Goal: Task Accomplishment & Management: Manage account settings

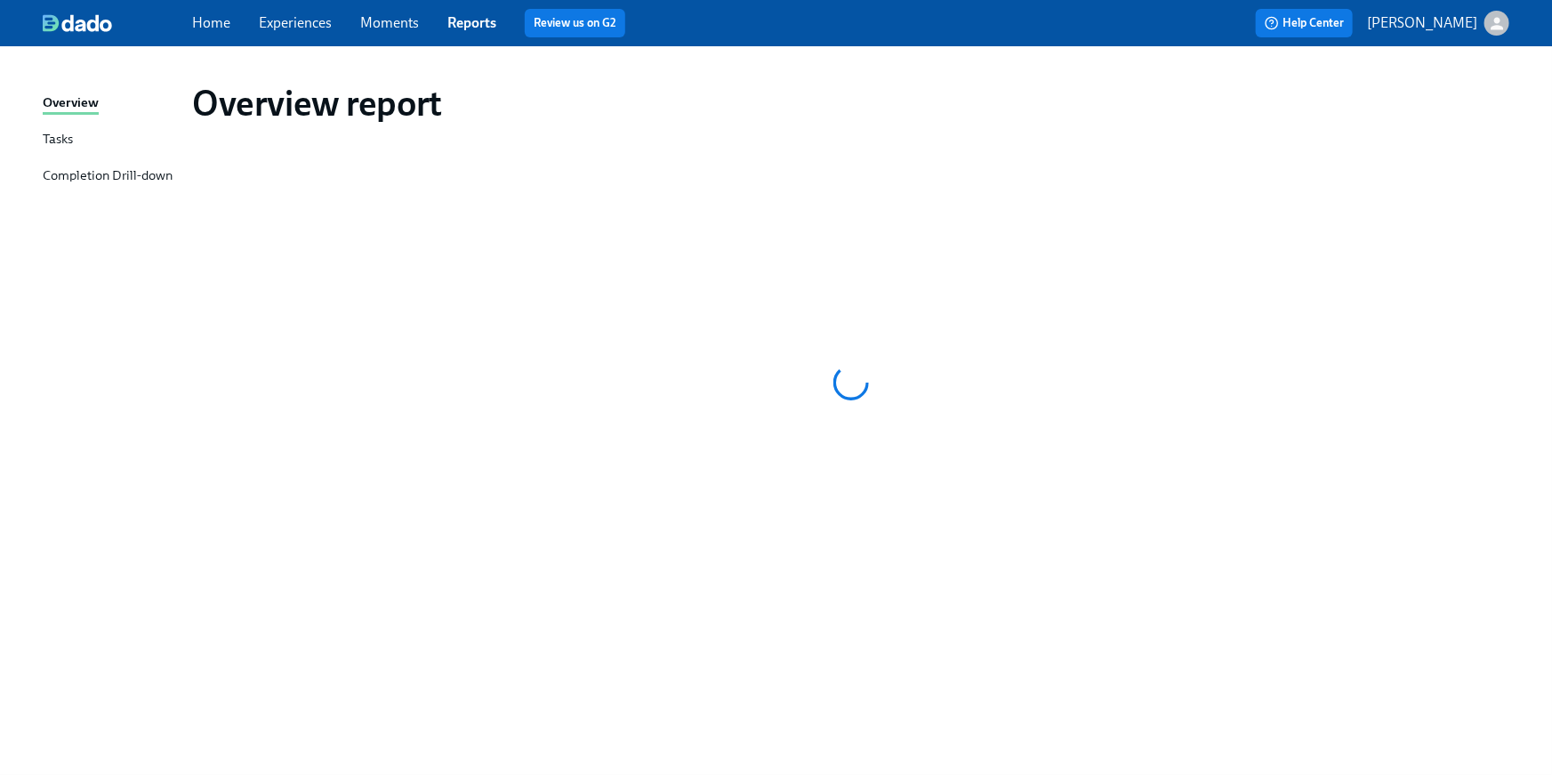
click at [206, 14] on link "Home" at bounding box center [211, 22] width 38 height 17
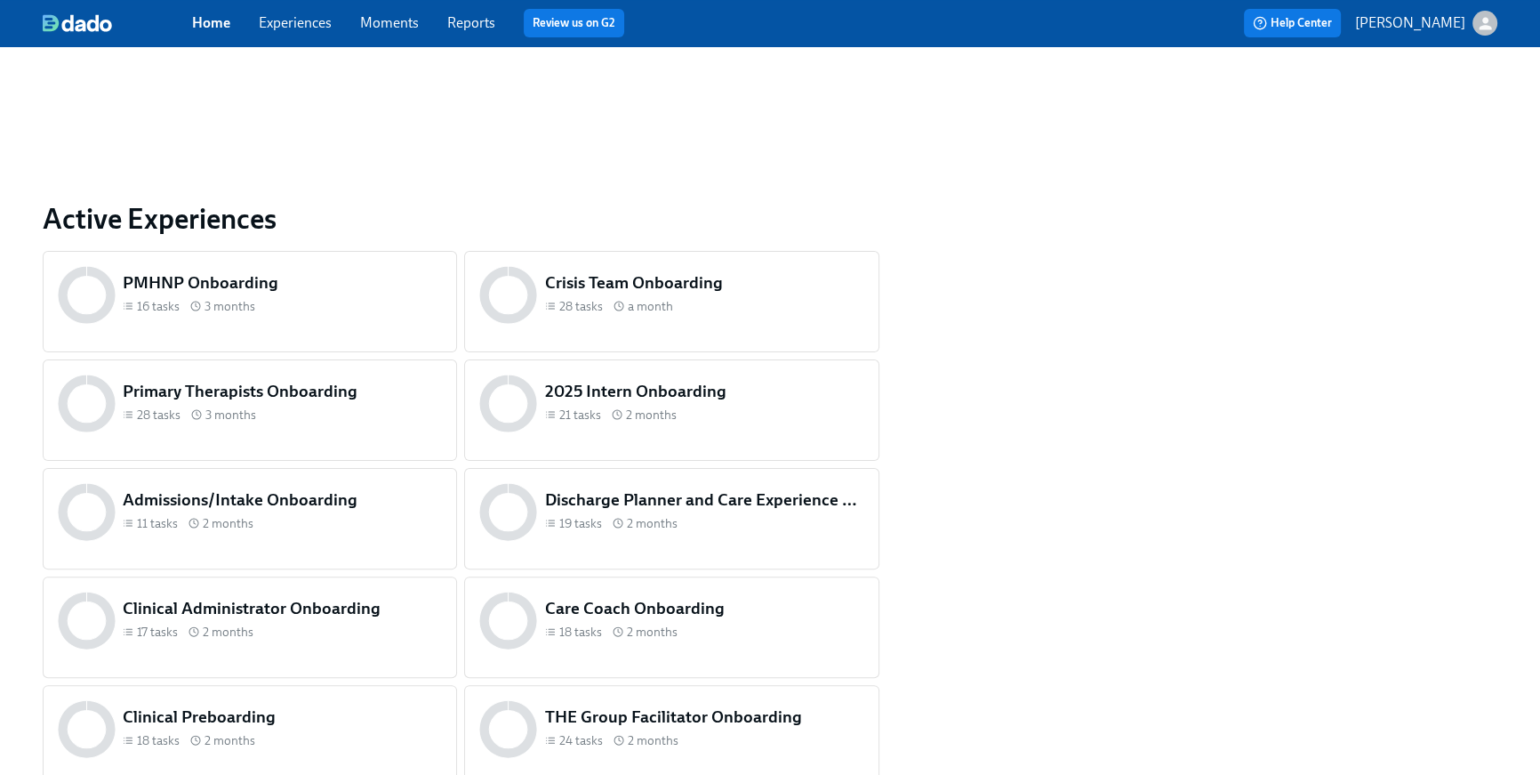
scroll to position [744, 0]
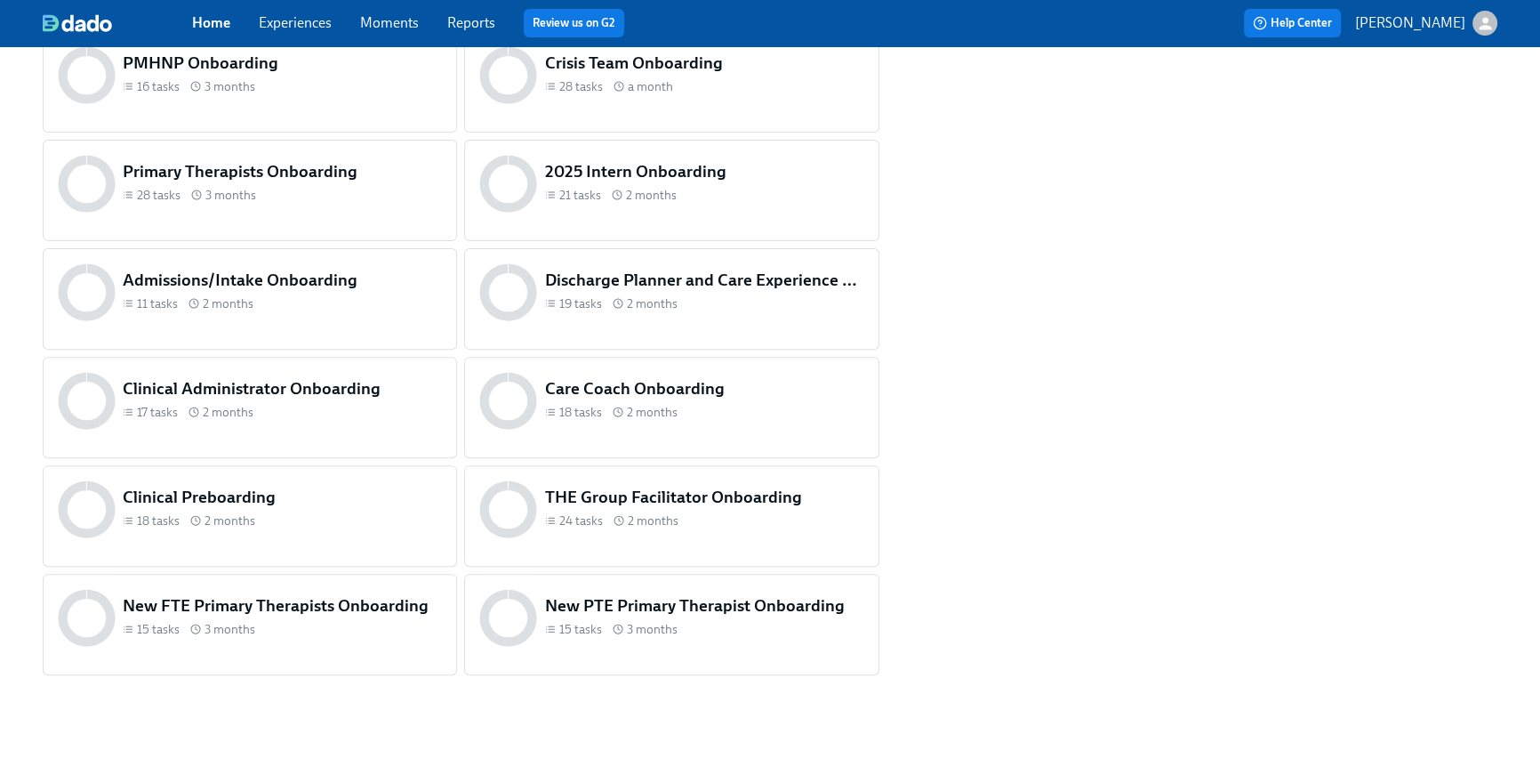
click at [258, 527] on div "18 tasks 2 months" at bounding box center [282, 520] width 319 height 17
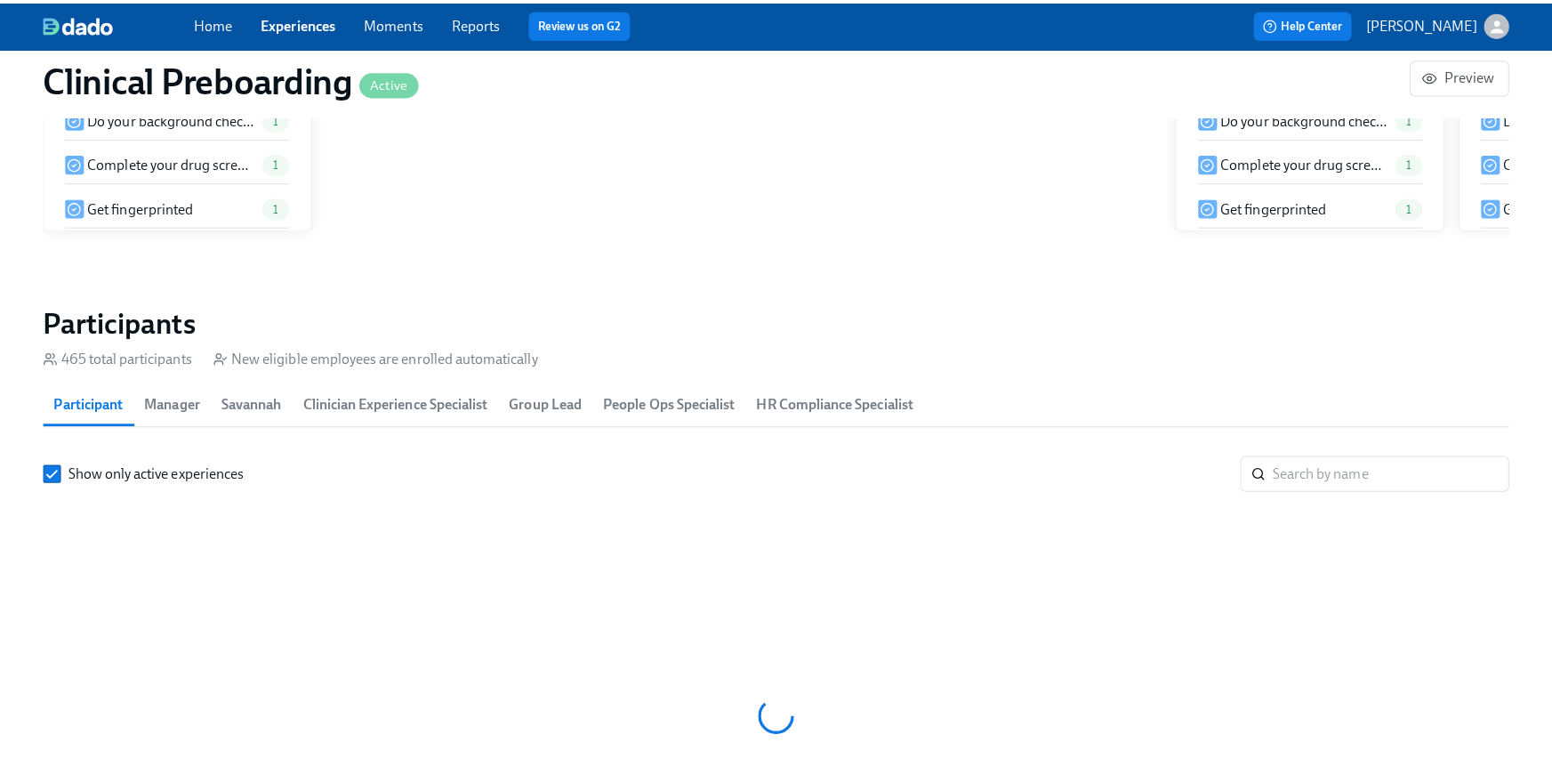
scroll to position [0, 21915]
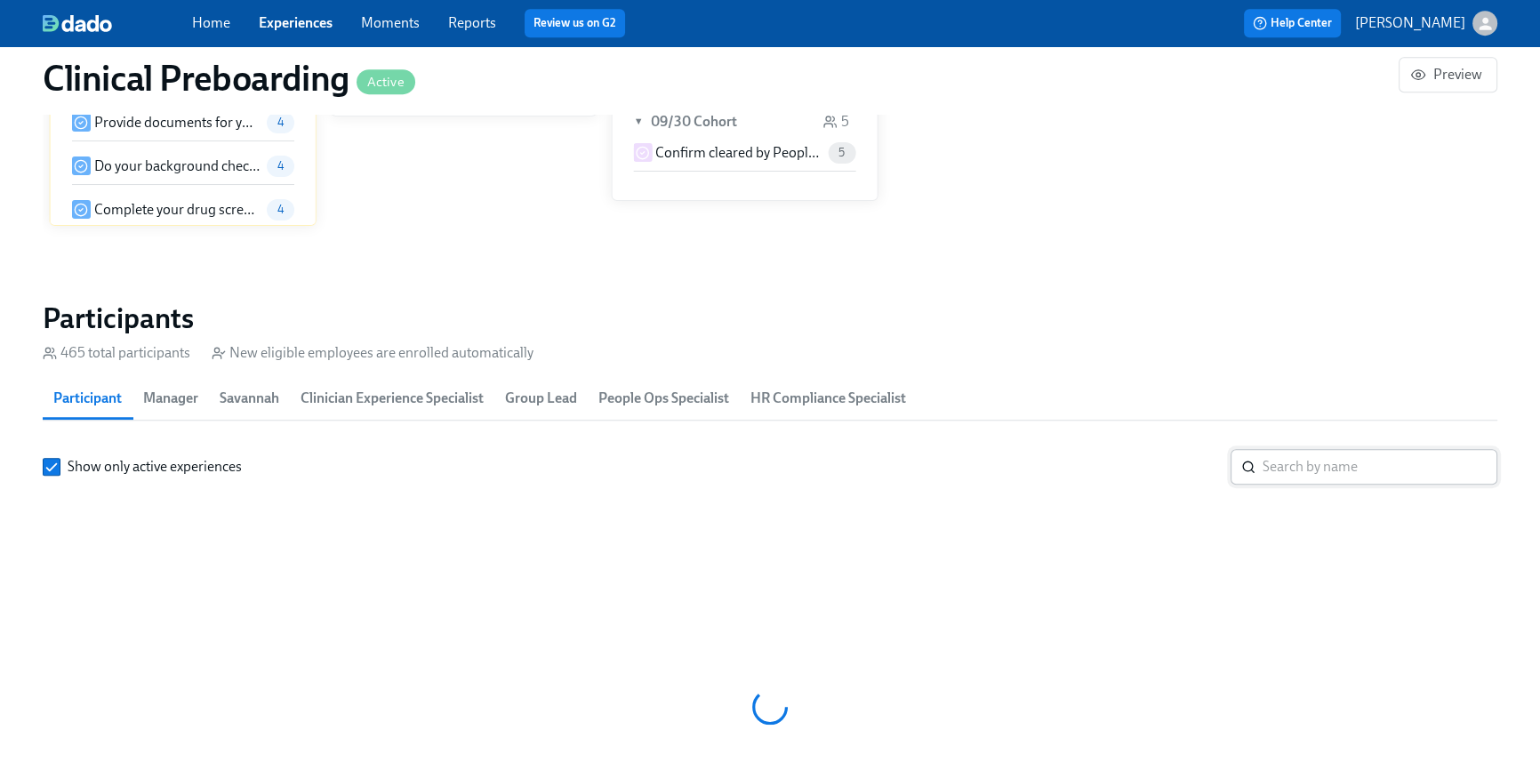
click at [1323, 480] on input "search" at bounding box center [1380, 467] width 235 height 36
click at [1313, 464] on input "search" at bounding box center [1380, 467] width 235 height 36
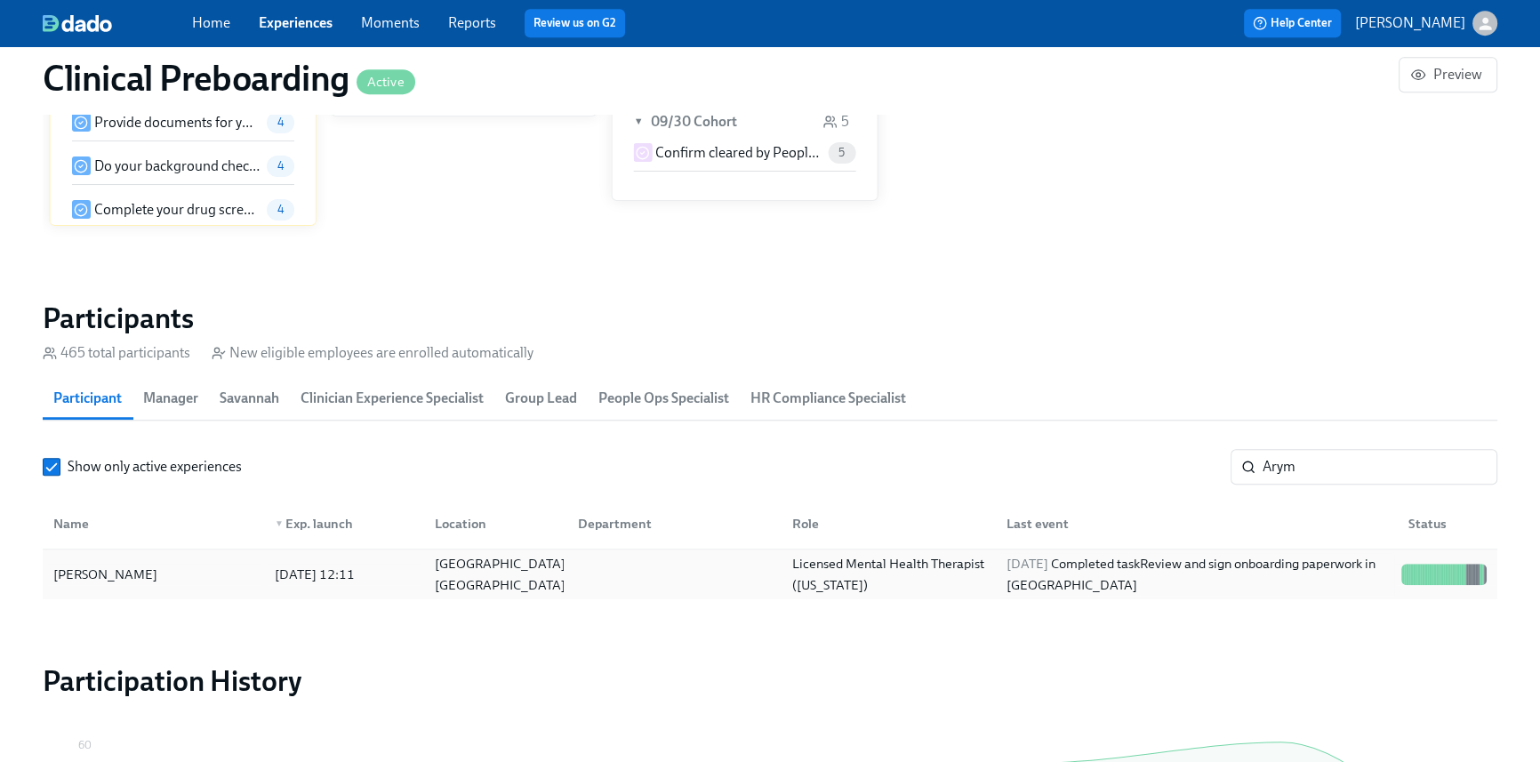
click at [1072, 585] on div "2025/10/03 Completed task Review and sign onboarding paperwork in UKG" at bounding box center [1197, 574] width 395 height 43
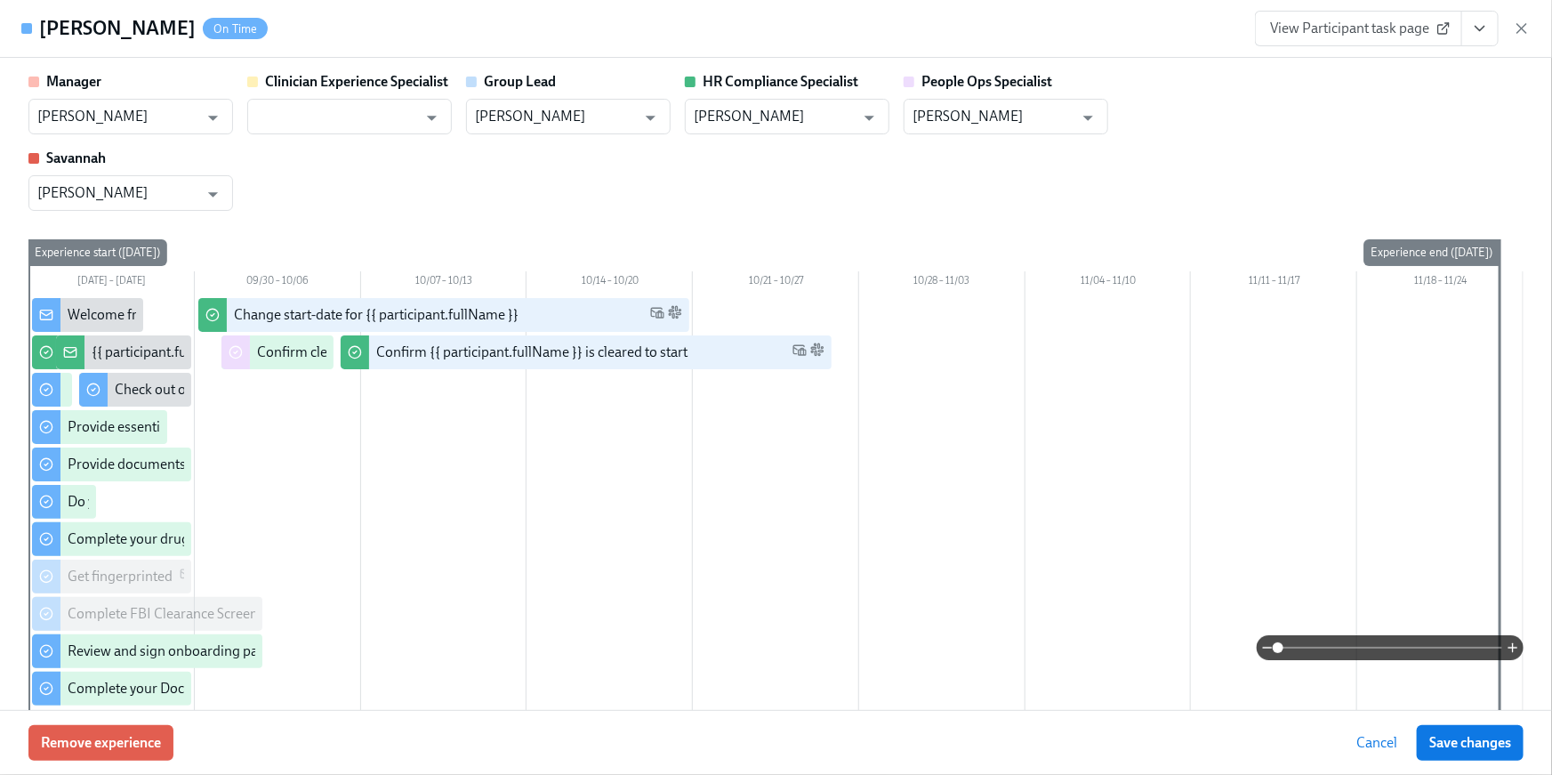
click at [1486, 26] on icon "View task page" at bounding box center [1480, 29] width 18 height 18
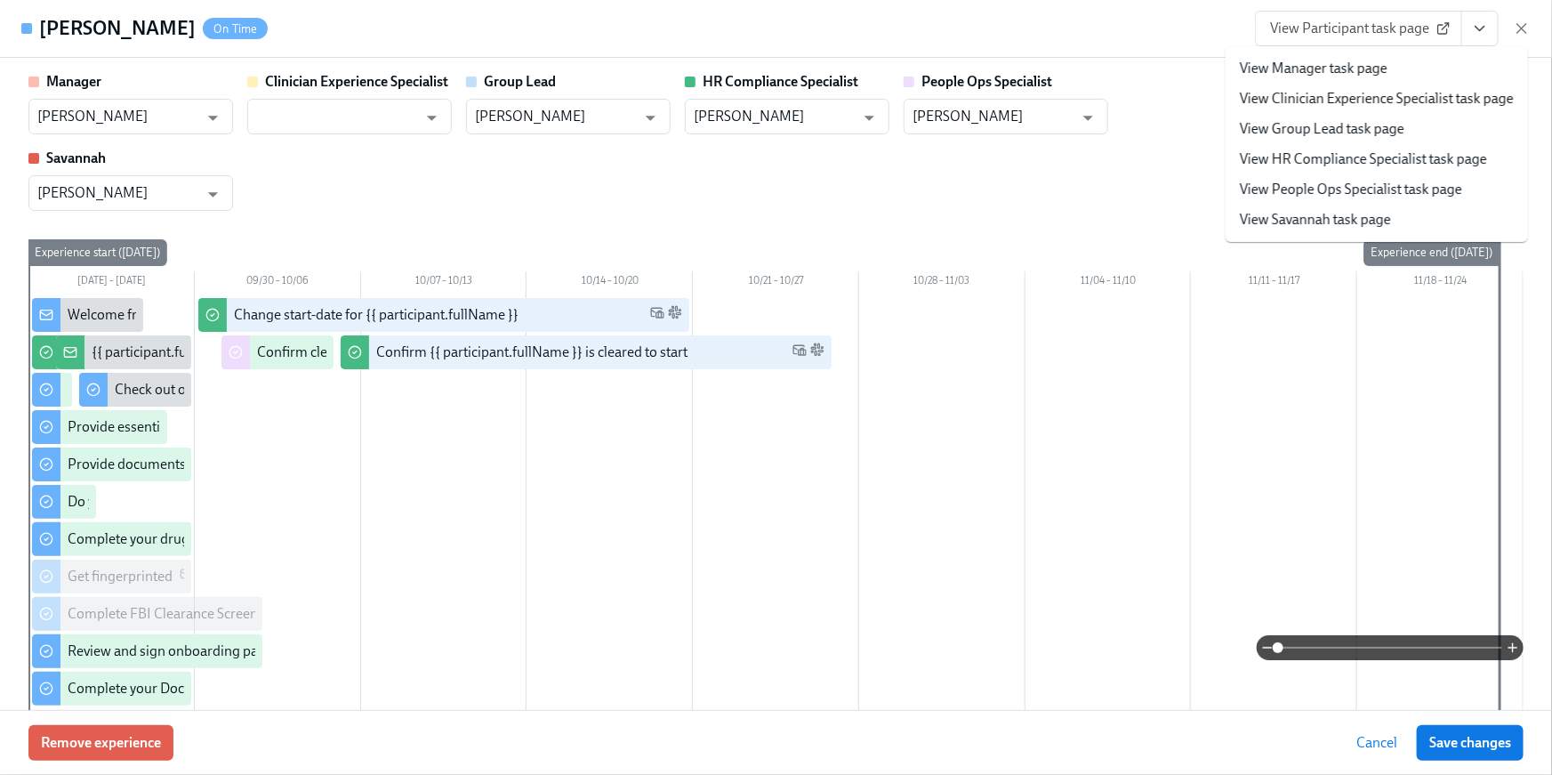
click at [1402, 171] on li "View HR Compliance Specialist task page" at bounding box center [1377, 159] width 302 height 30
click at [1283, 157] on link "View HR Compliance Specialist task page" at bounding box center [1363, 159] width 247 height 20
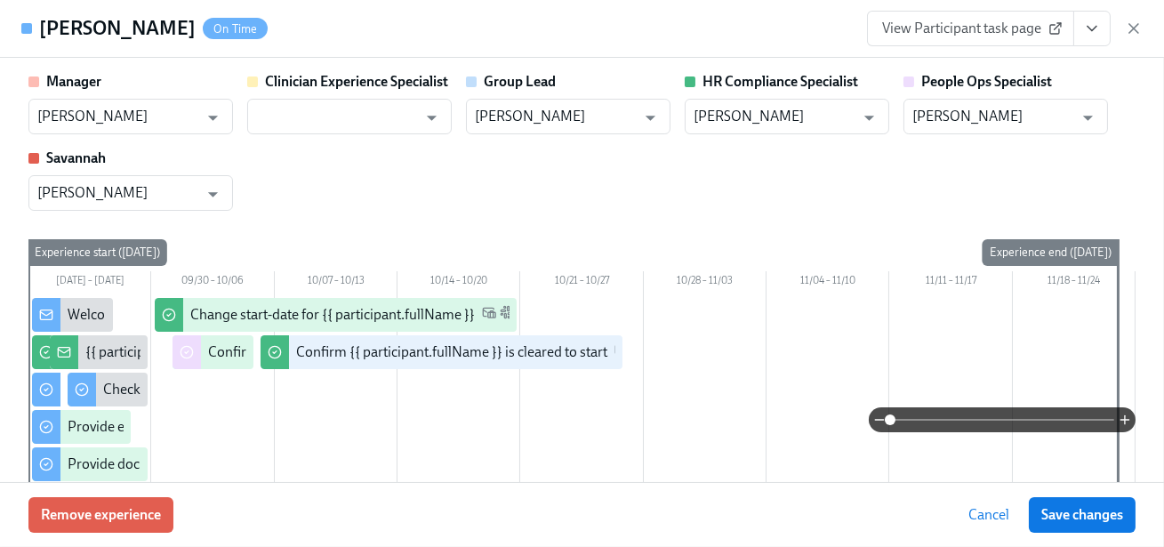
scroll to position [0, 23342]
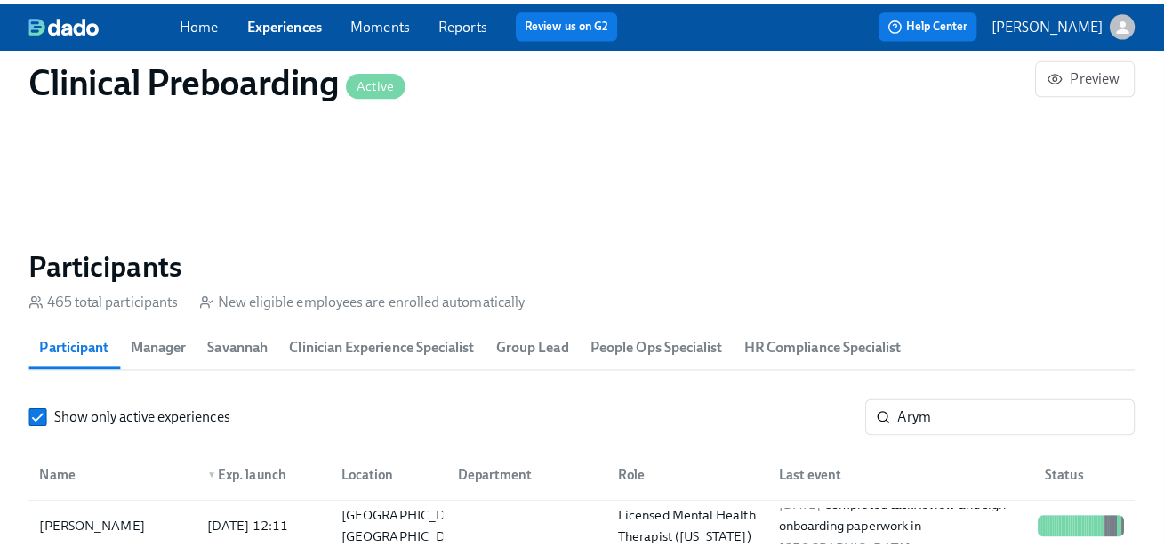
scroll to position [1842, 0]
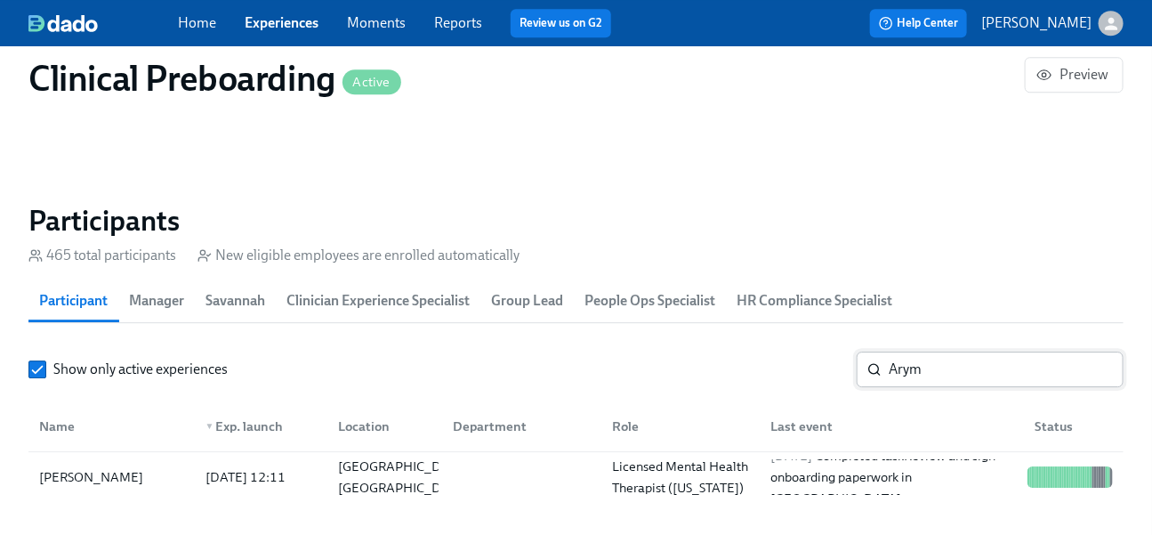
drag, startPoint x: 925, startPoint y: 366, endPoint x: 936, endPoint y: 379, distance: 16.4
click at [925, 366] on input "Arym" at bounding box center [1006, 369] width 235 height 36
drag, startPoint x: 889, startPoint y: 366, endPoint x: 861, endPoint y: 362, distance: 27.9
click at [868, 362] on div "Arym ​" at bounding box center [990, 369] width 267 height 36
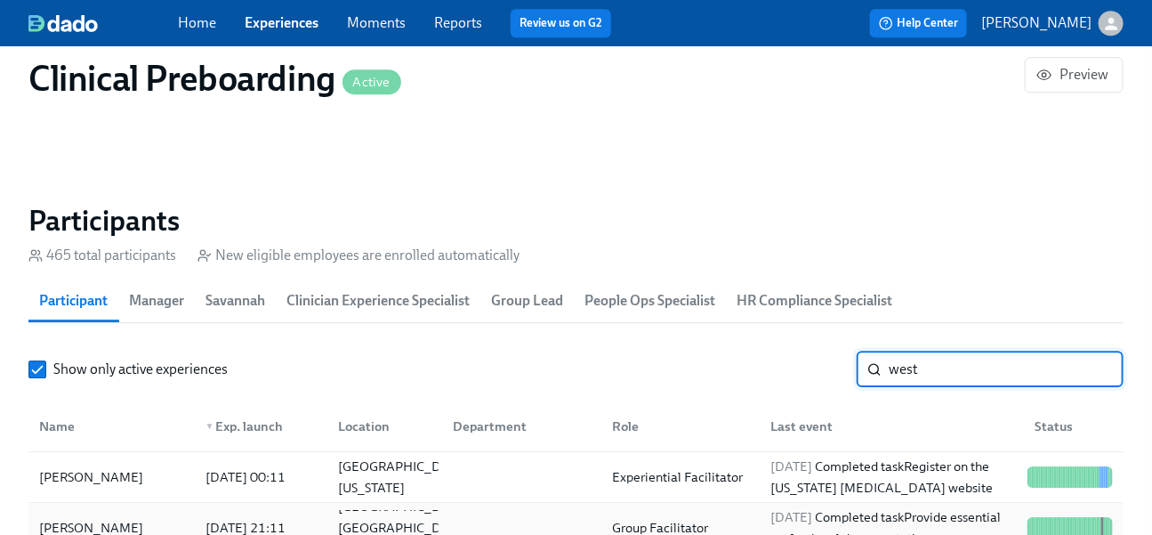
type input "west"
click at [731, 523] on div "Group Facilitator" at bounding box center [677, 528] width 159 height 36
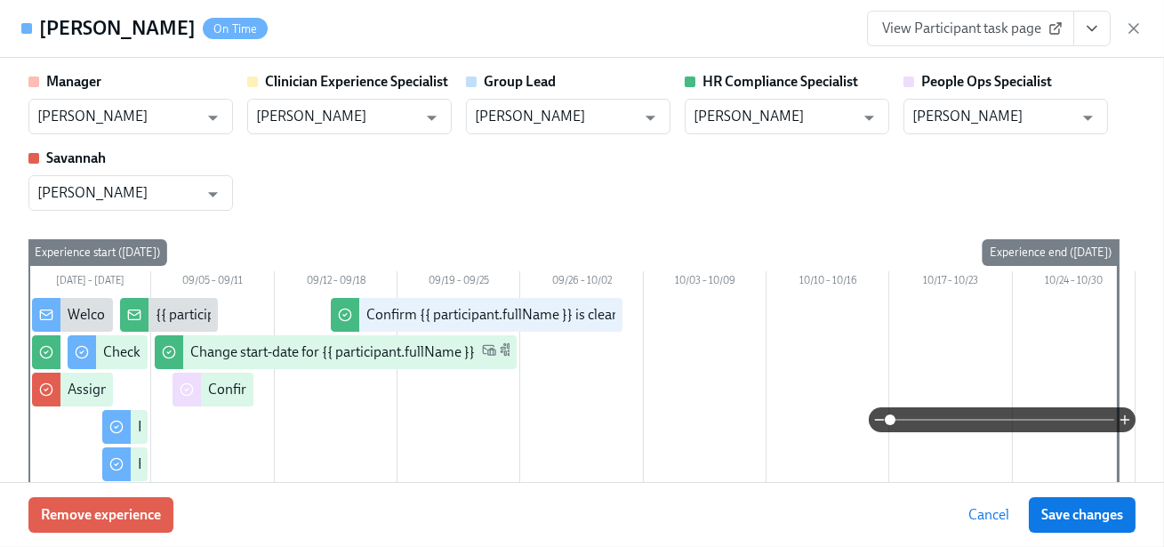
click at [1098, 32] on icon "View task page" at bounding box center [1092, 29] width 18 height 18
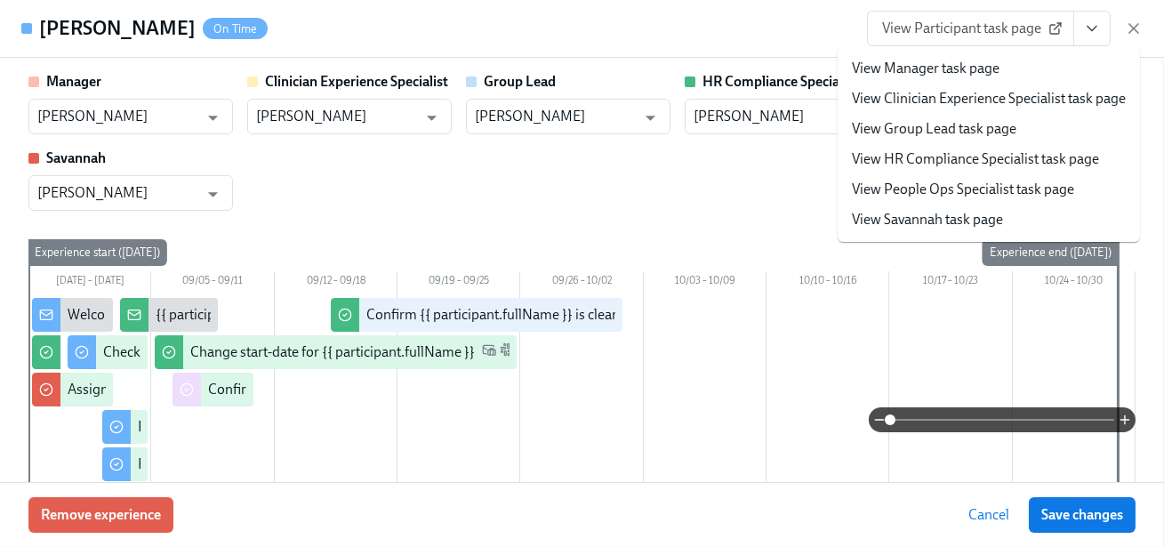
click at [1031, 164] on link "View HR Compliance Specialist task page" at bounding box center [975, 159] width 247 height 20
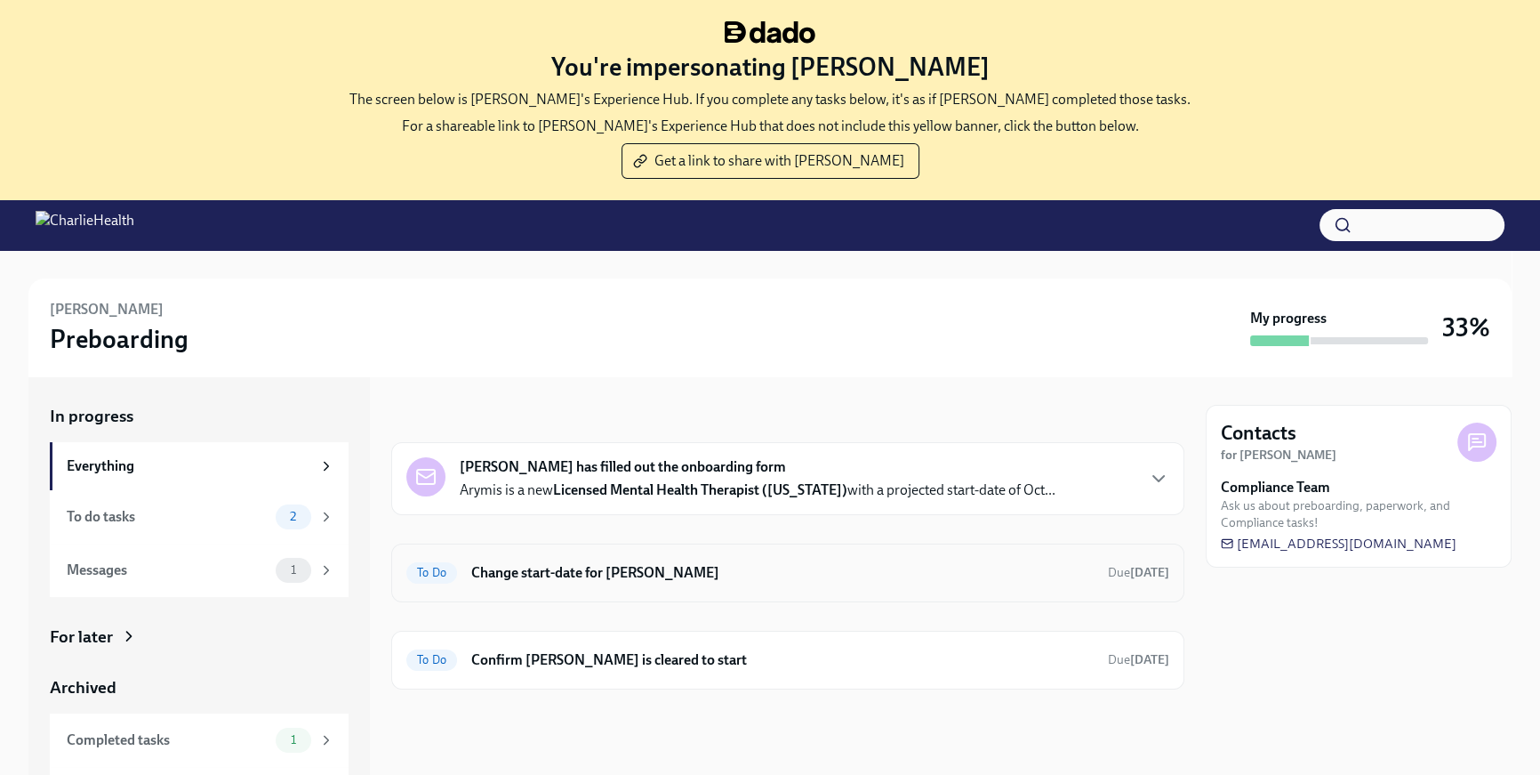
click at [716, 571] on h6 "Change start-date for [PERSON_NAME]" at bounding box center [782, 573] width 623 height 20
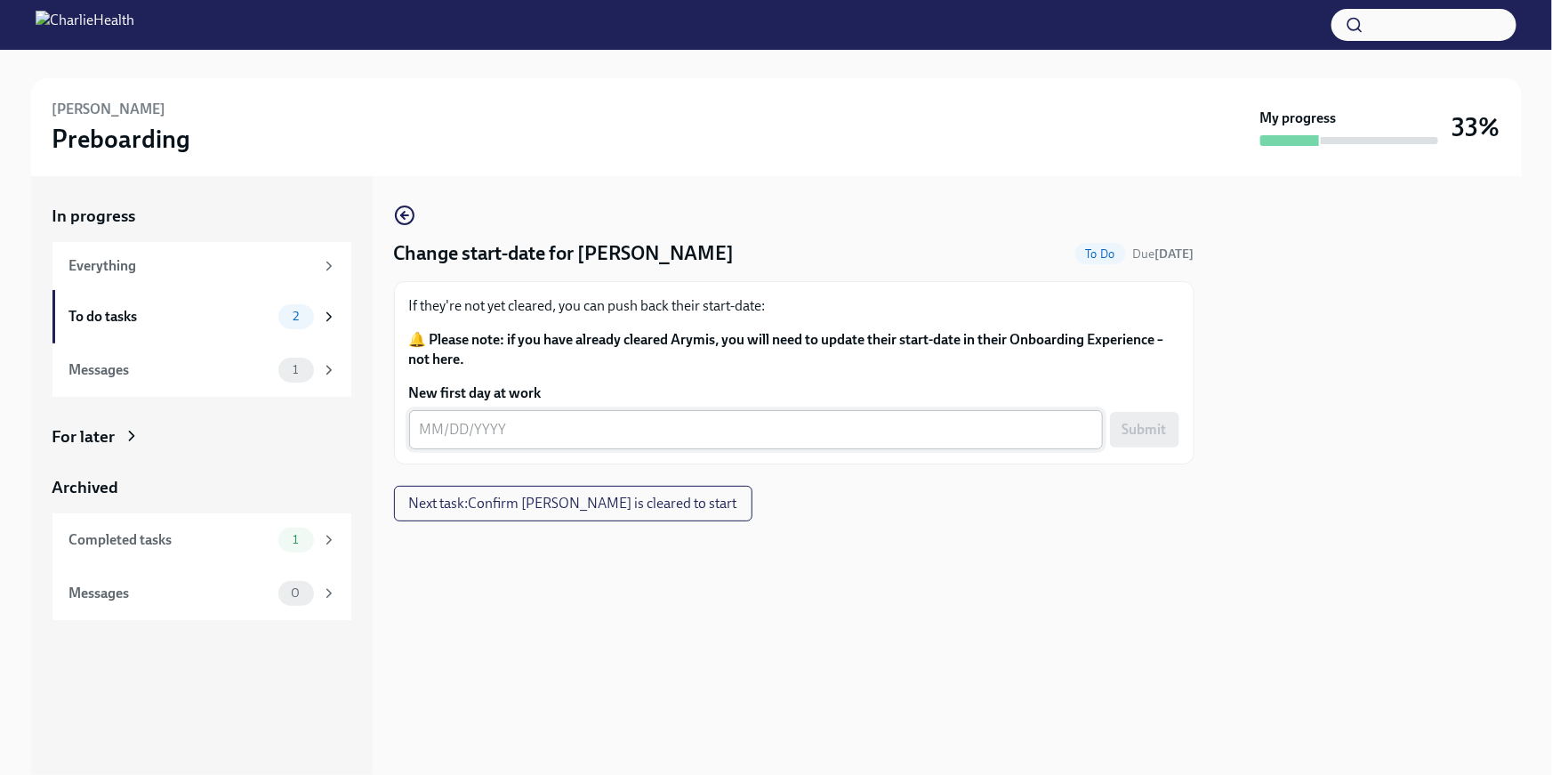
click at [466, 421] on textarea "New first day at work" at bounding box center [756, 429] width 672 height 21
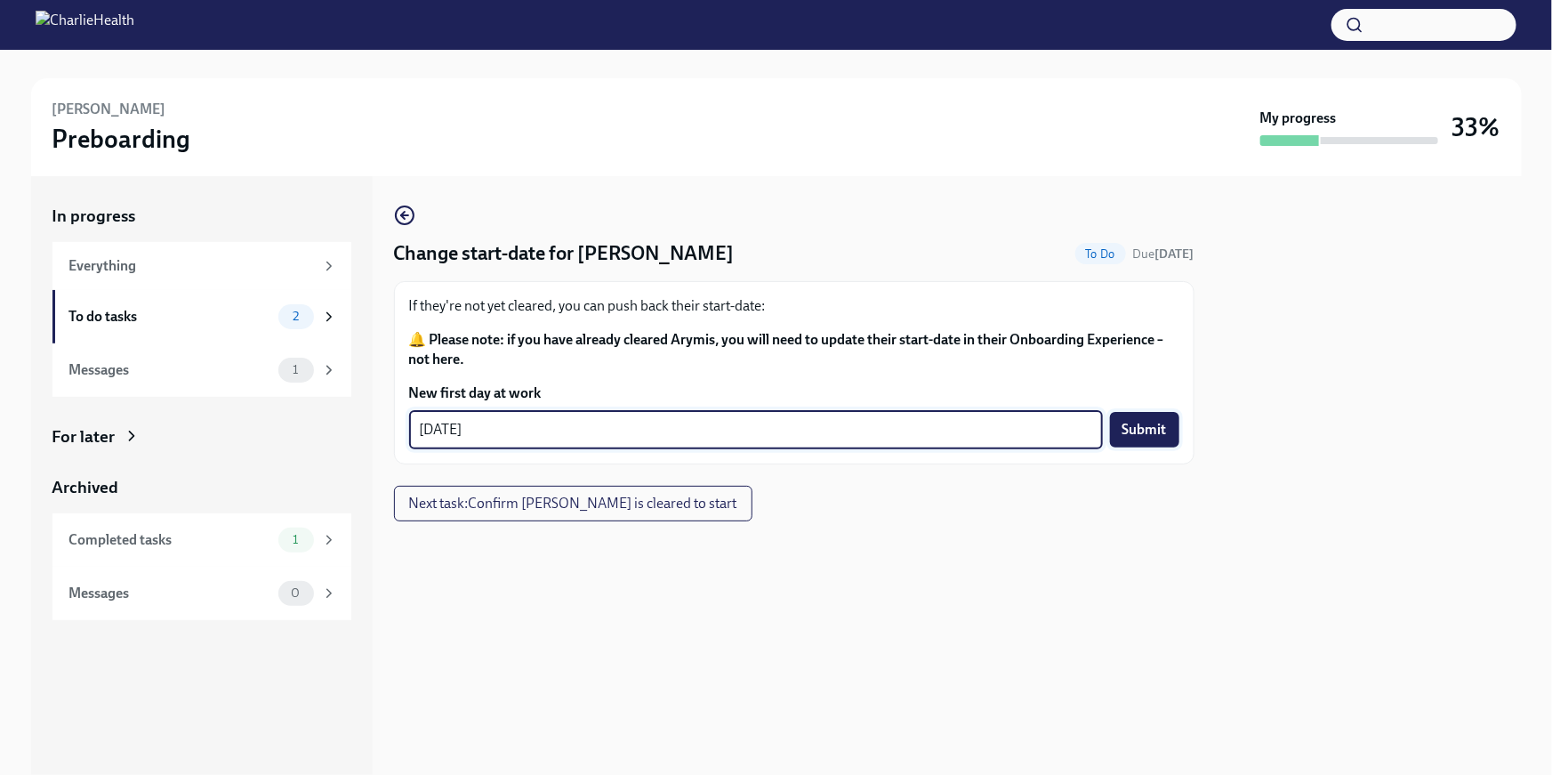
type textarea "10/13/2025"
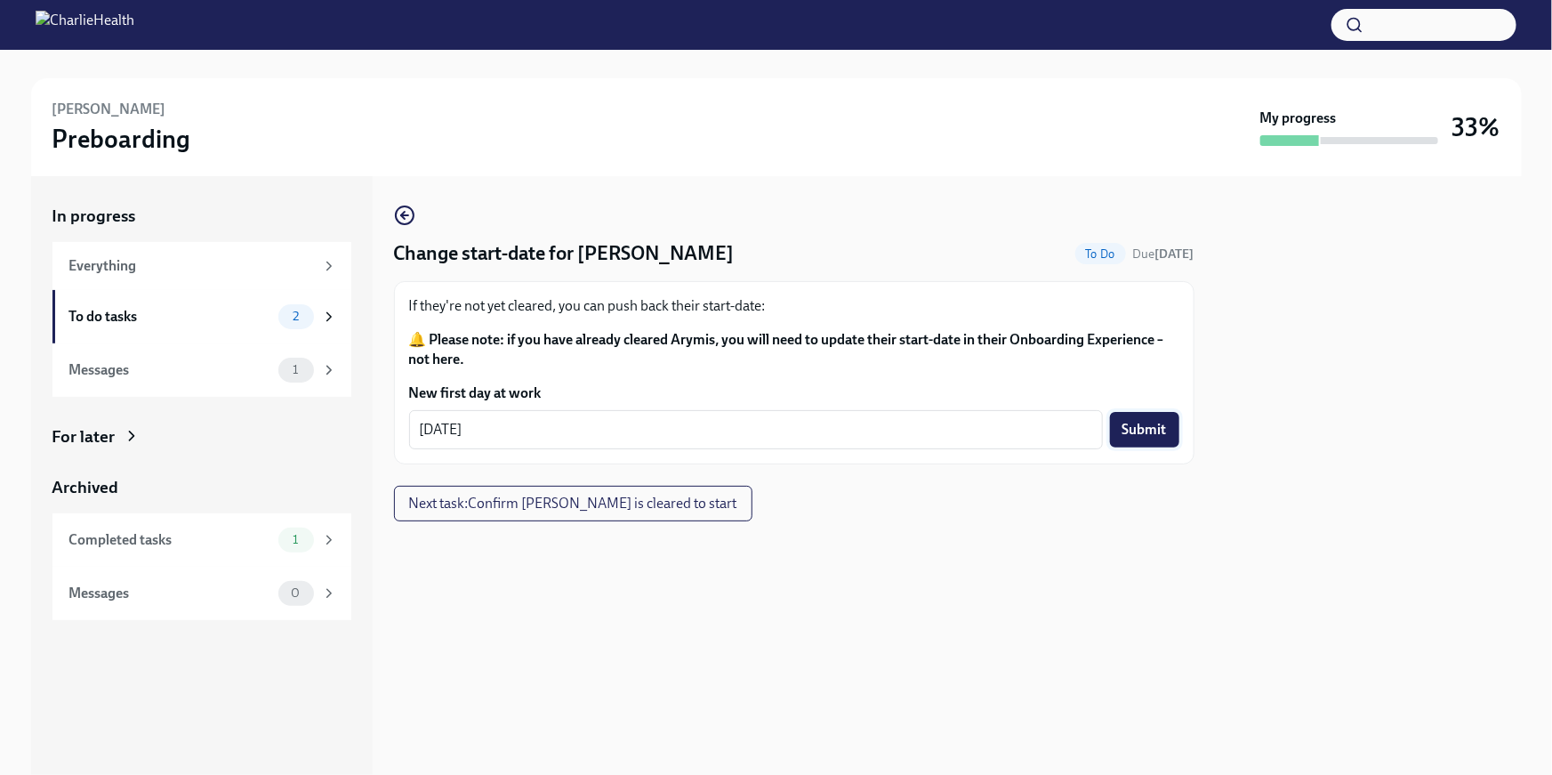
click at [1154, 428] on span "Submit" at bounding box center [1144, 430] width 44 height 18
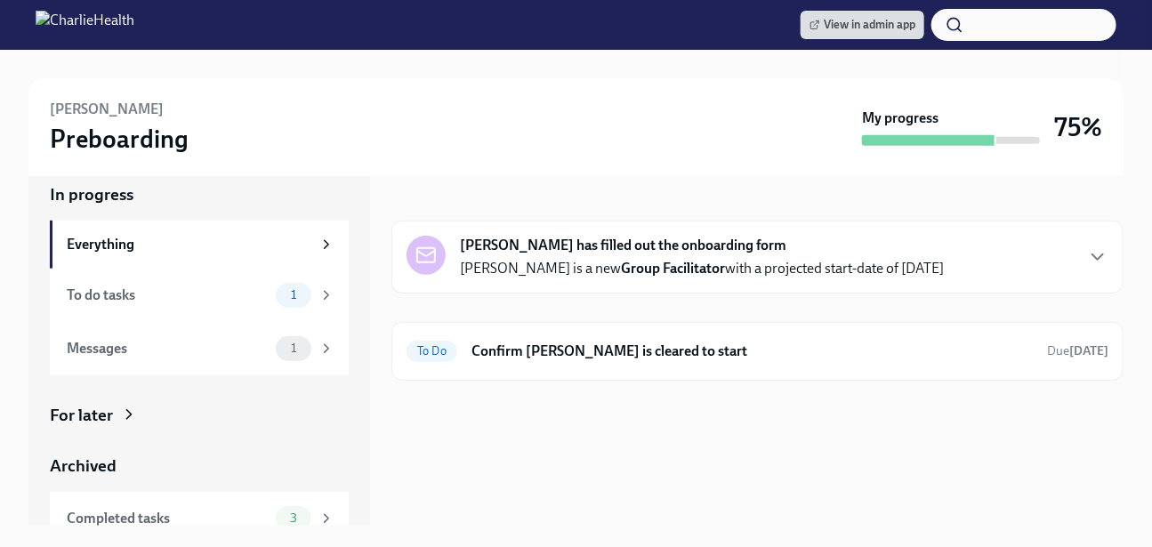
scroll to position [276, 0]
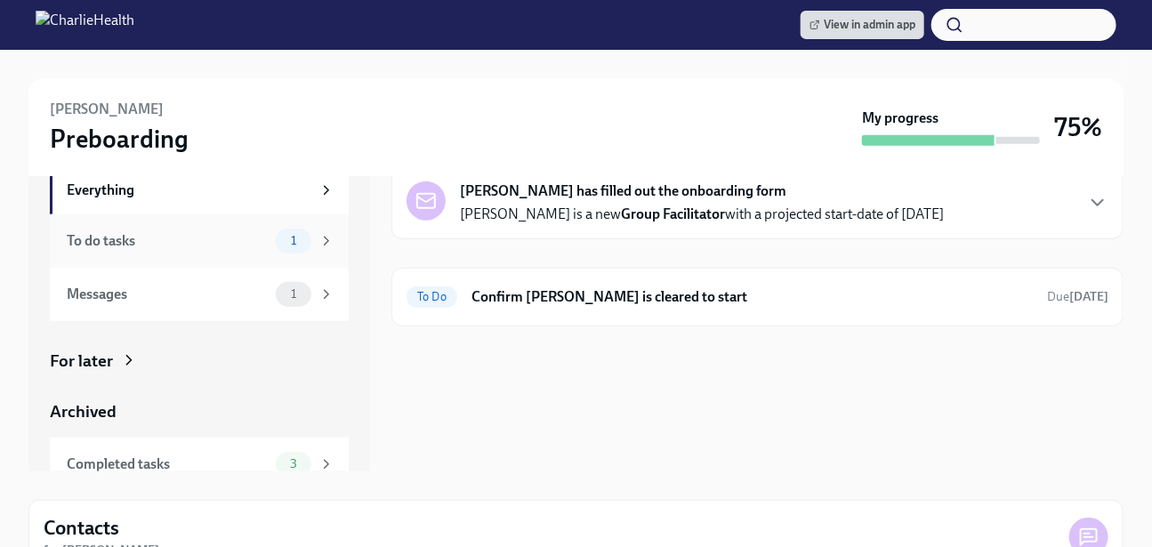
click at [161, 251] on div "To do tasks 1" at bounding box center [201, 241] width 268 height 25
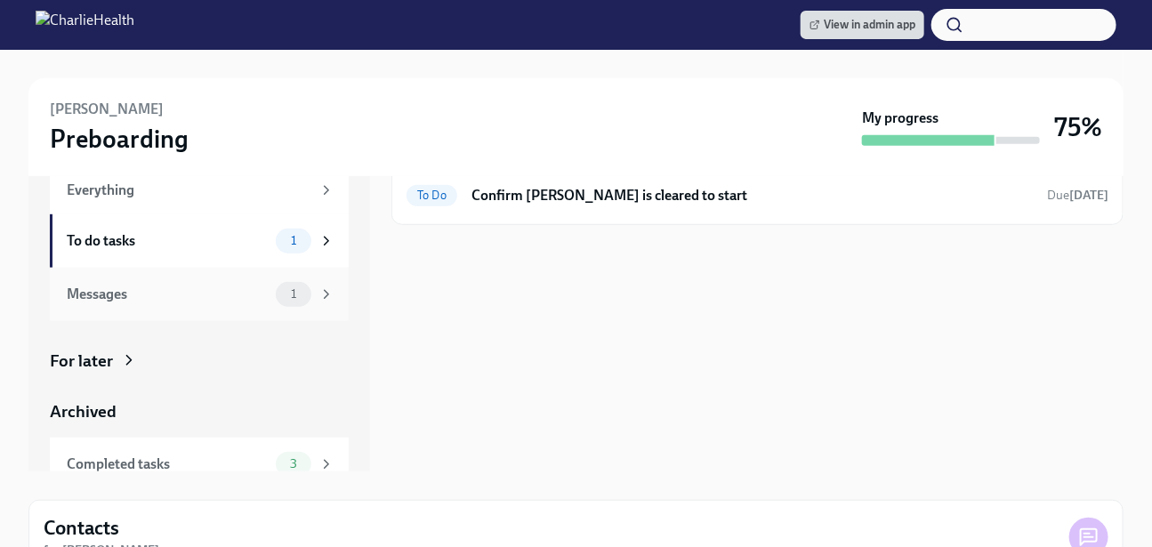
click at [182, 297] on div "Messages" at bounding box center [168, 295] width 202 height 20
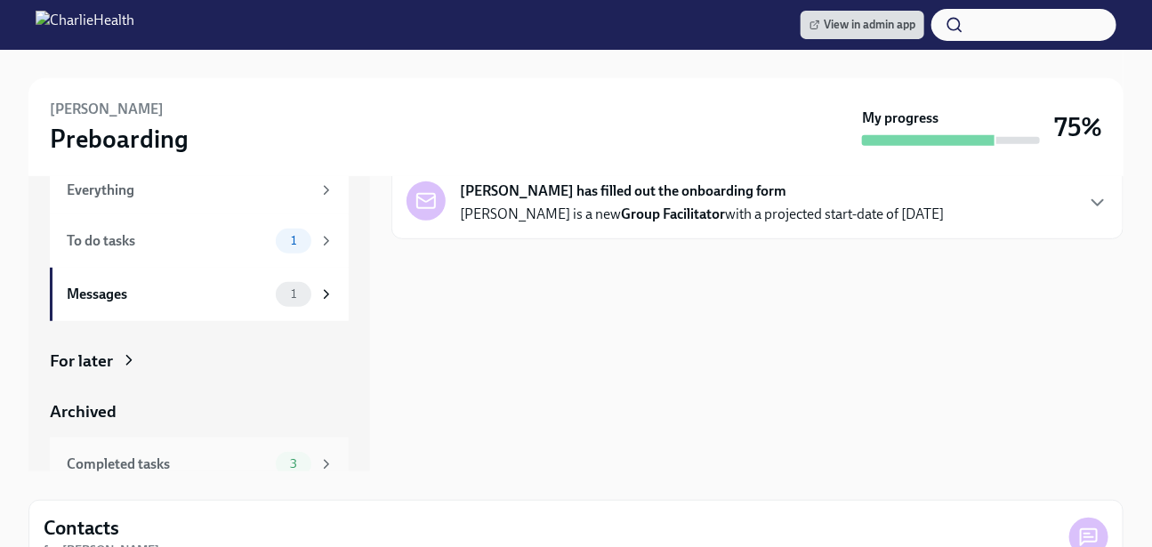
click at [197, 463] on div "Completed tasks" at bounding box center [168, 464] width 202 height 20
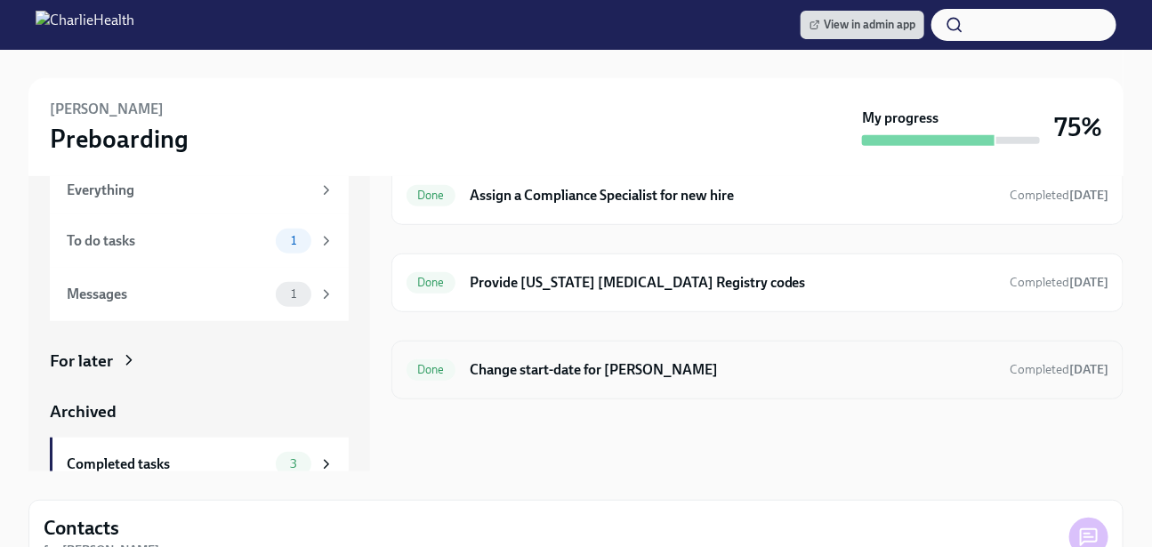
click at [705, 362] on h6 "Change start-date for Chris West" at bounding box center [733, 370] width 526 height 20
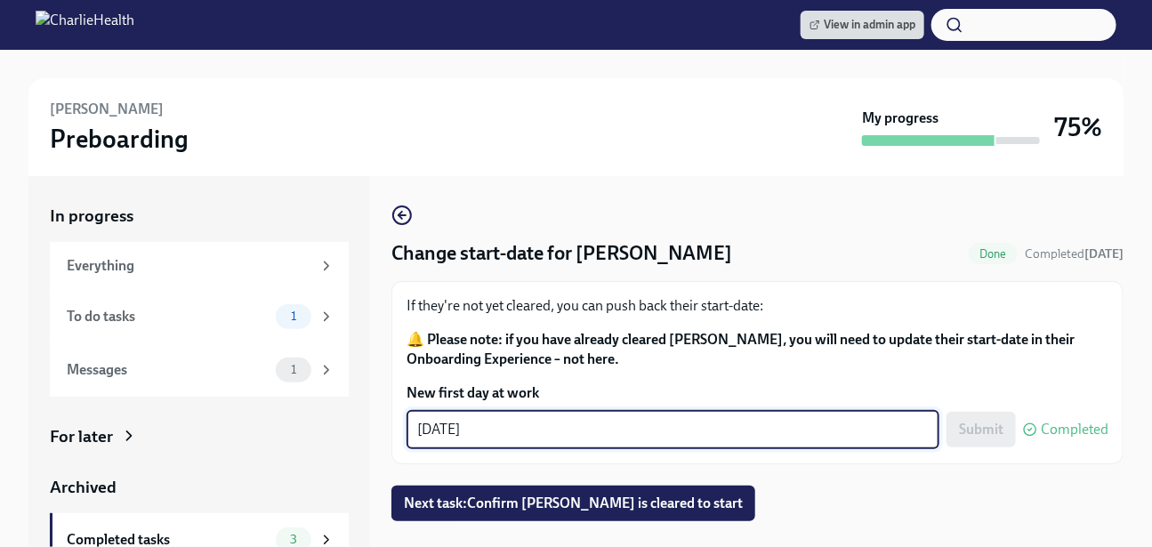
drag, startPoint x: 517, startPoint y: 432, endPoint x: 362, endPoint y: 427, distance: 154.9
click at [364, 428] on div "In progress Everything To do tasks 1 Messages 1 For later Archived Completed ta…" at bounding box center [575, 361] width 1095 height 371
type textarea "10/07/2025"
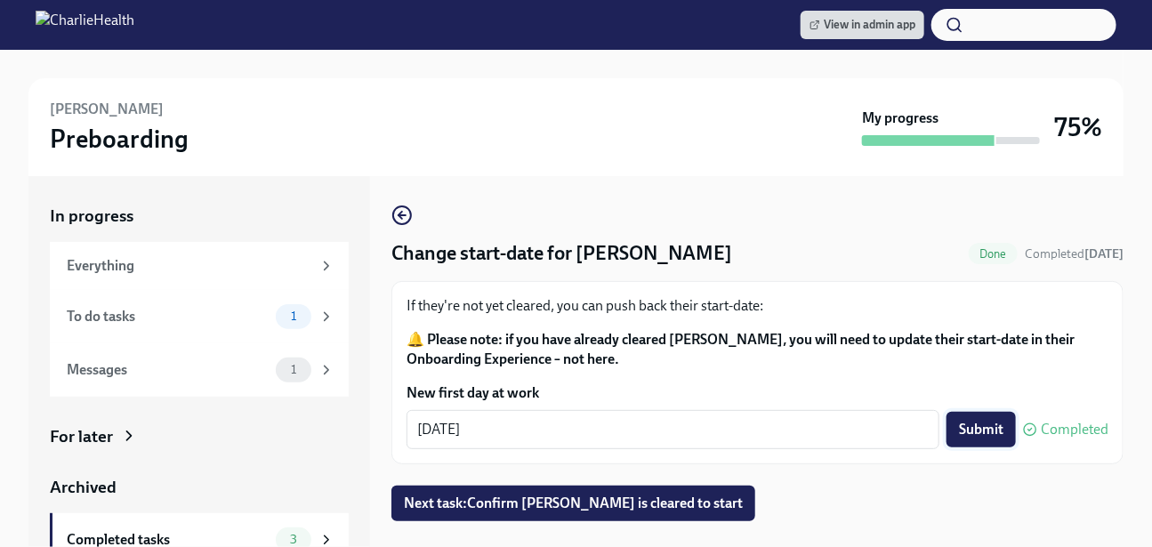
click at [983, 440] on button "Submit" at bounding box center [980, 430] width 69 height 36
click at [529, 493] on button "Next task : Confirm Chris West is cleared to start" at bounding box center [573, 504] width 364 height 36
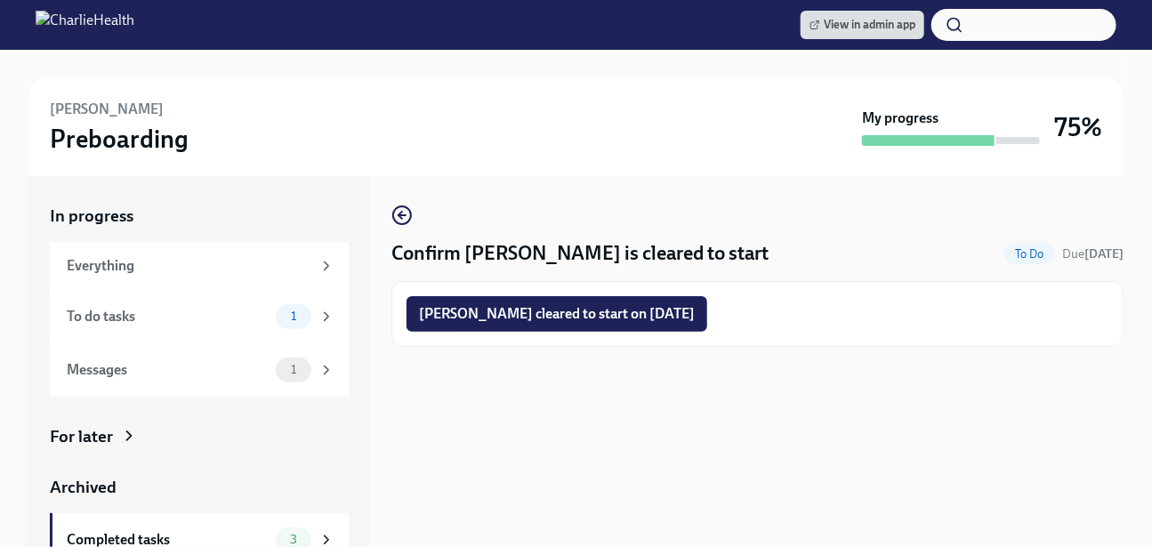
drag, startPoint x: 599, startPoint y: 310, endPoint x: 653, endPoint y: 320, distance: 54.3
click at [600, 310] on span "Chris West cleared to start on 10/07/2025" at bounding box center [557, 314] width 276 height 18
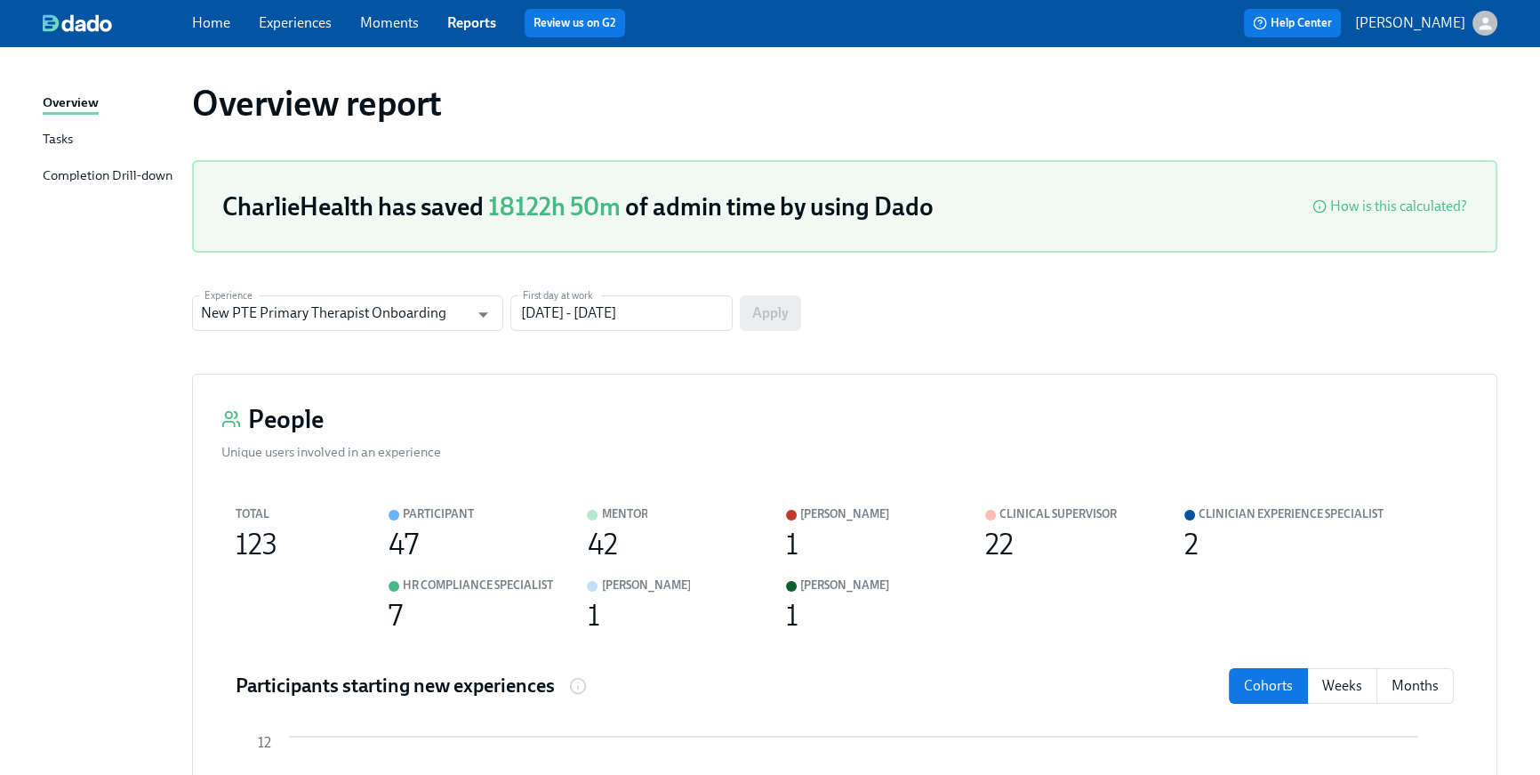
click at [197, 39] on div "Home Experiences Moments Reports Review us on G2 Help Center Briana Holloway" at bounding box center [770, 23] width 1540 height 46
click at [205, 27] on link "Home" at bounding box center [211, 22] width 38 height 17
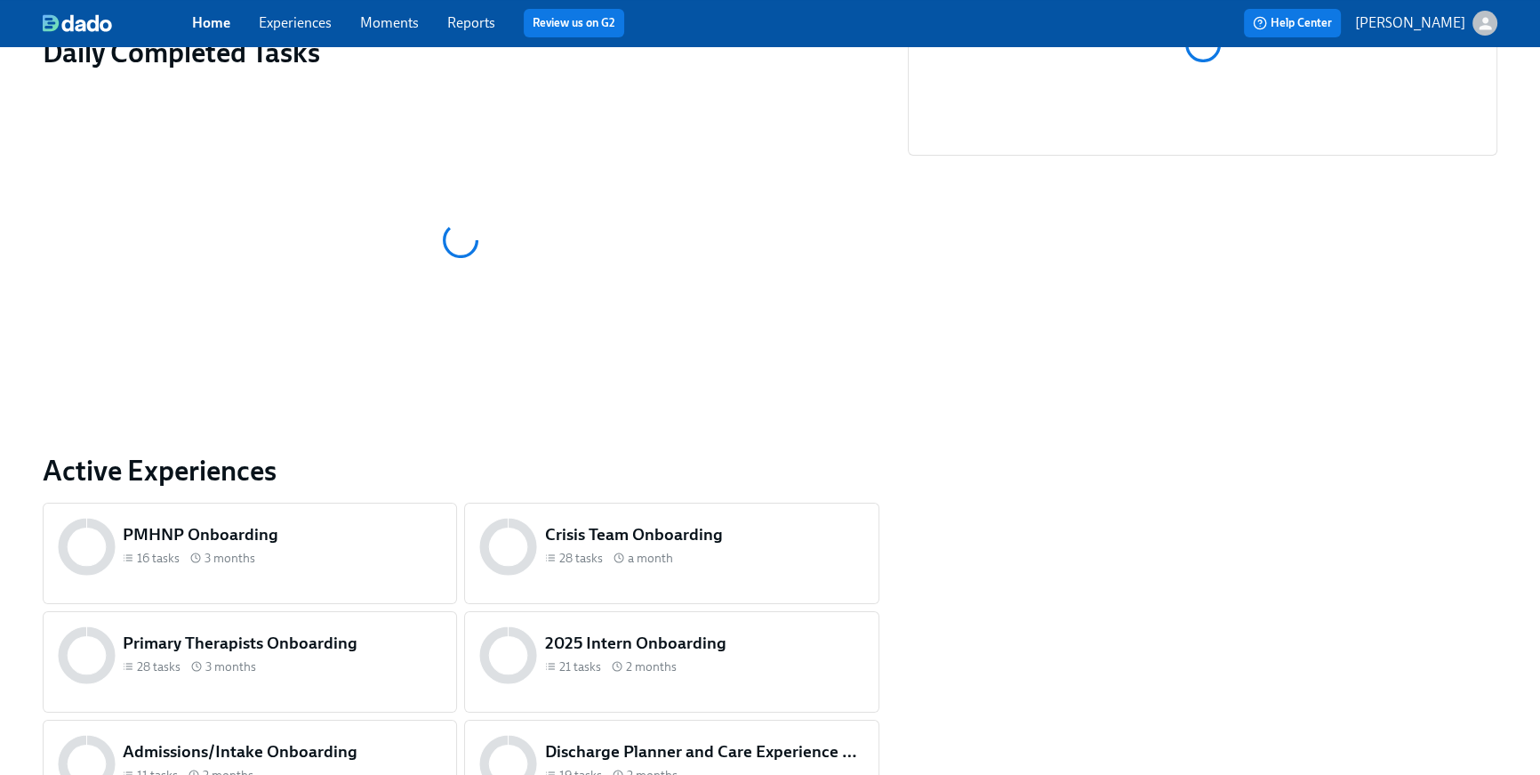
scroll to position [516, 0]
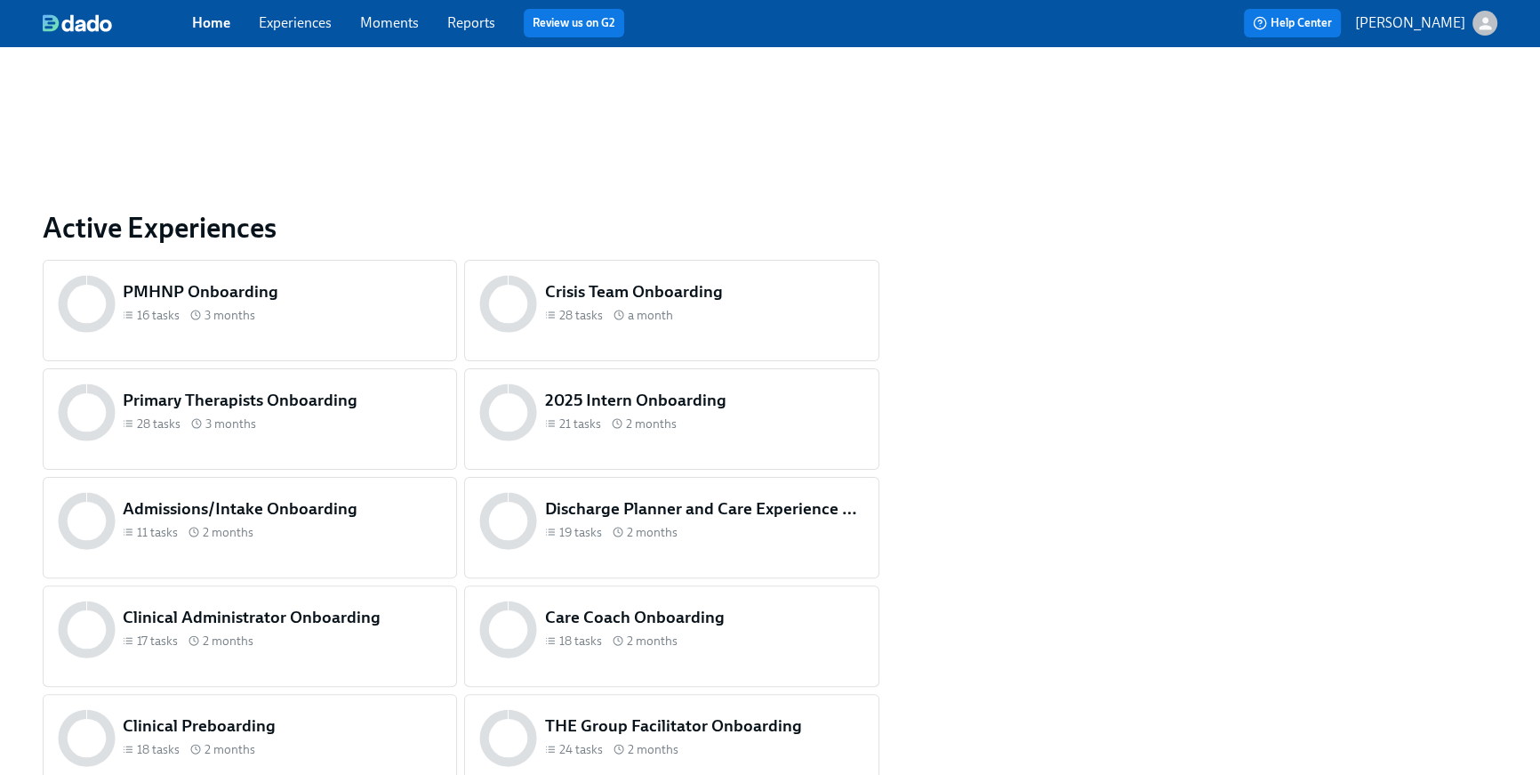
click at [351, 424] on div "28 tasks 3 months" at bounding box center [282, 423] width 319 height 17
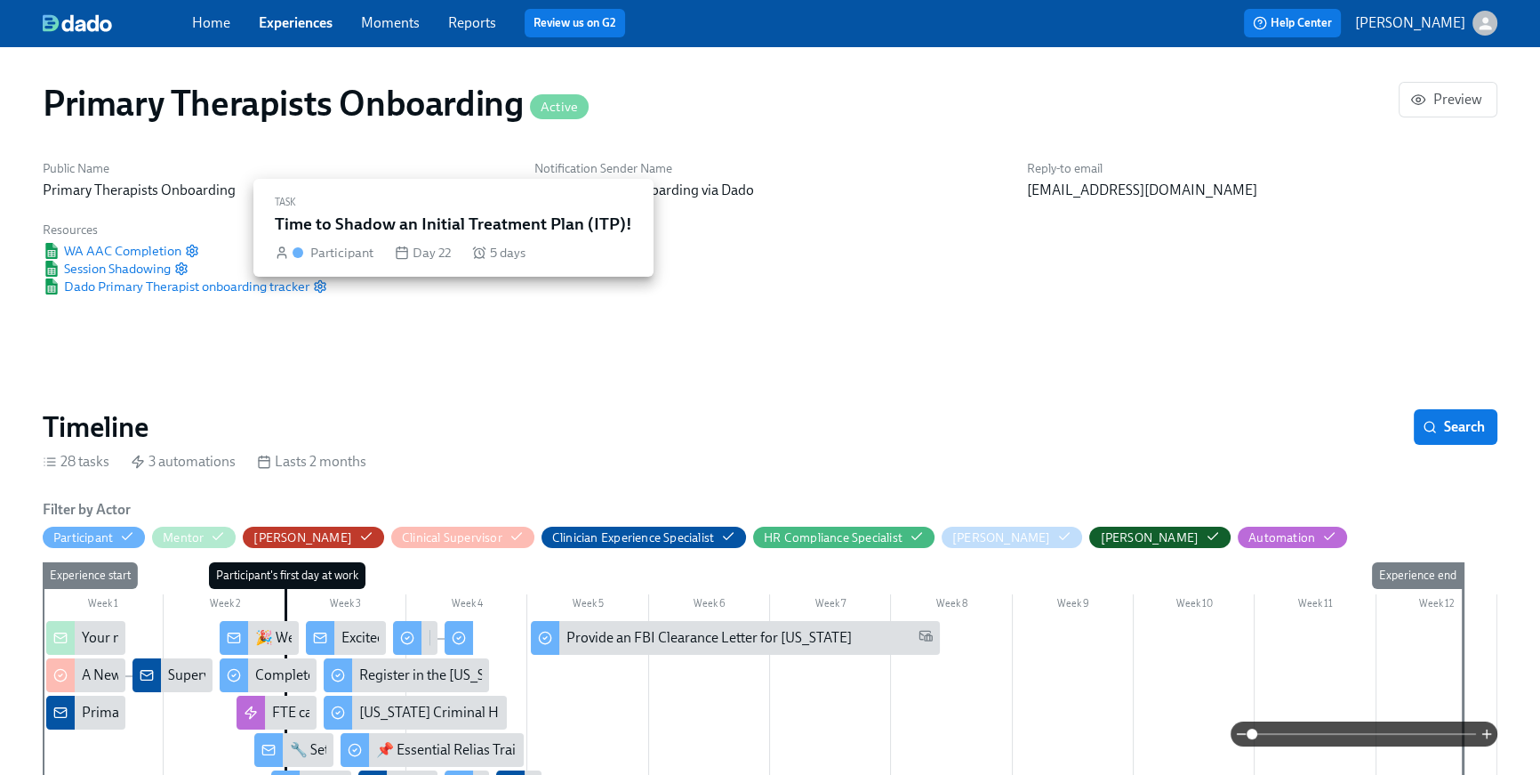
scroll to position [560, 0]
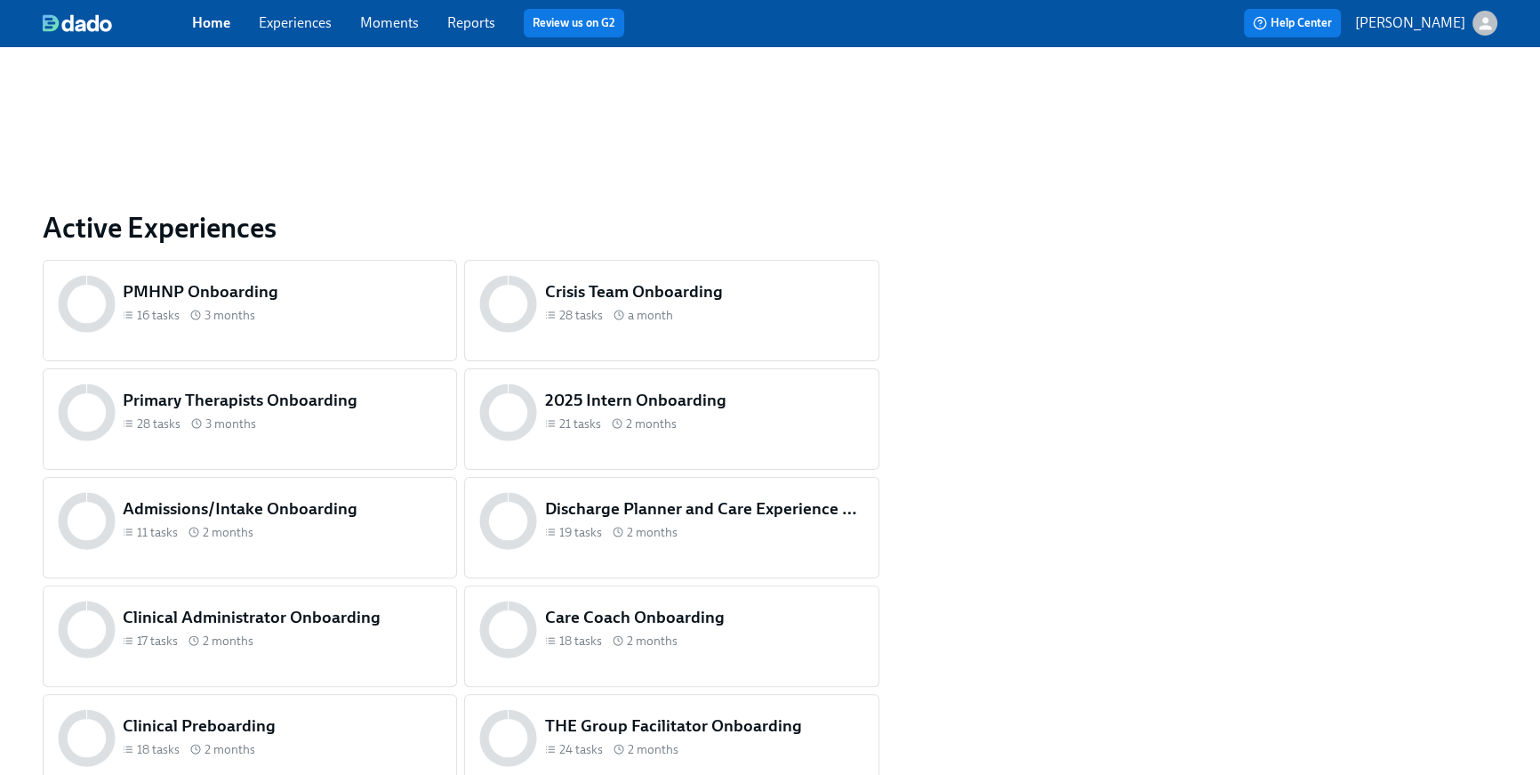
scroll to position [744, 0]
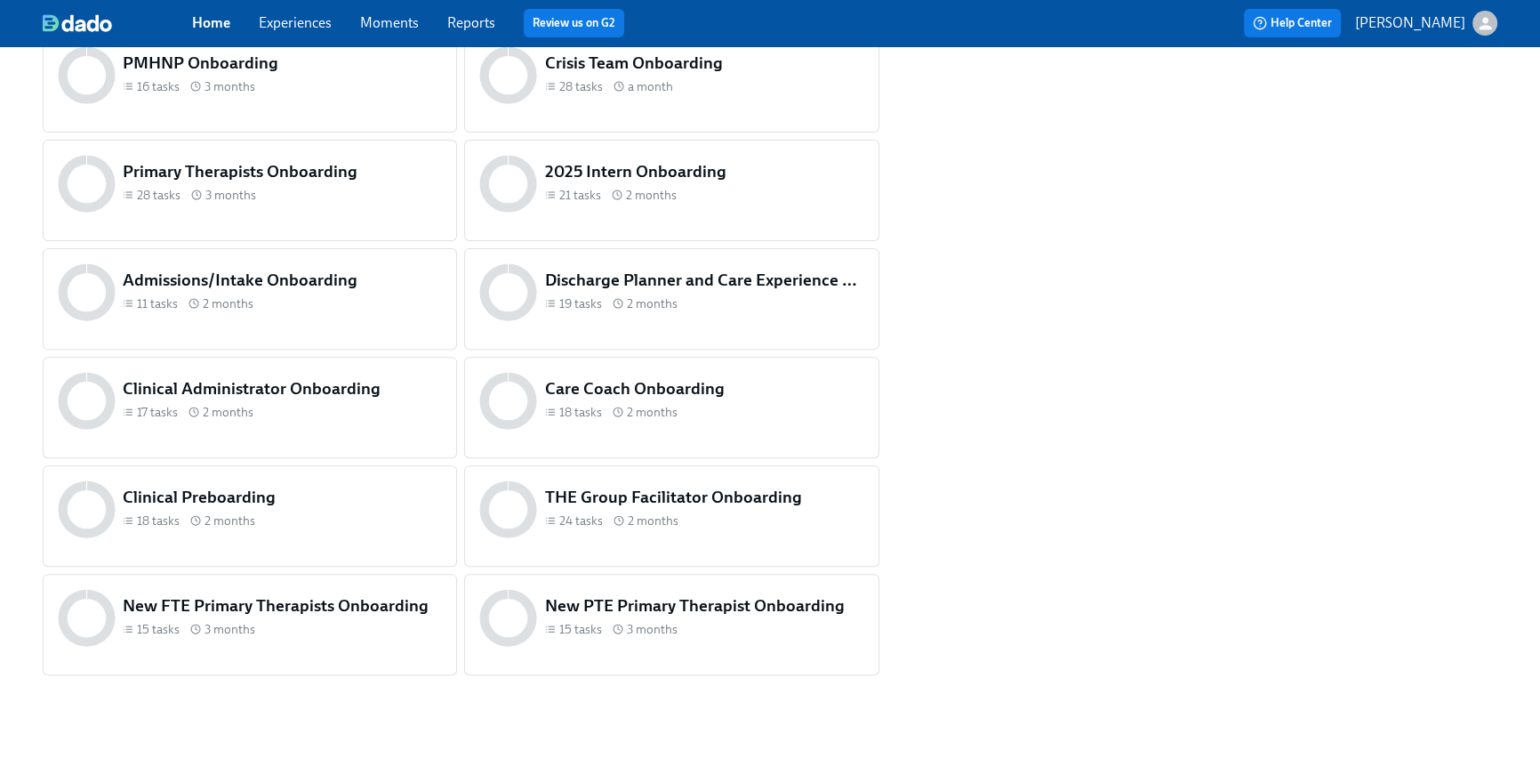
click at [294, 655] on div "New FTE Primary Therapists Onboarding 15 tasks 3 months" at bounding box center [250, 624] width 414 height 101
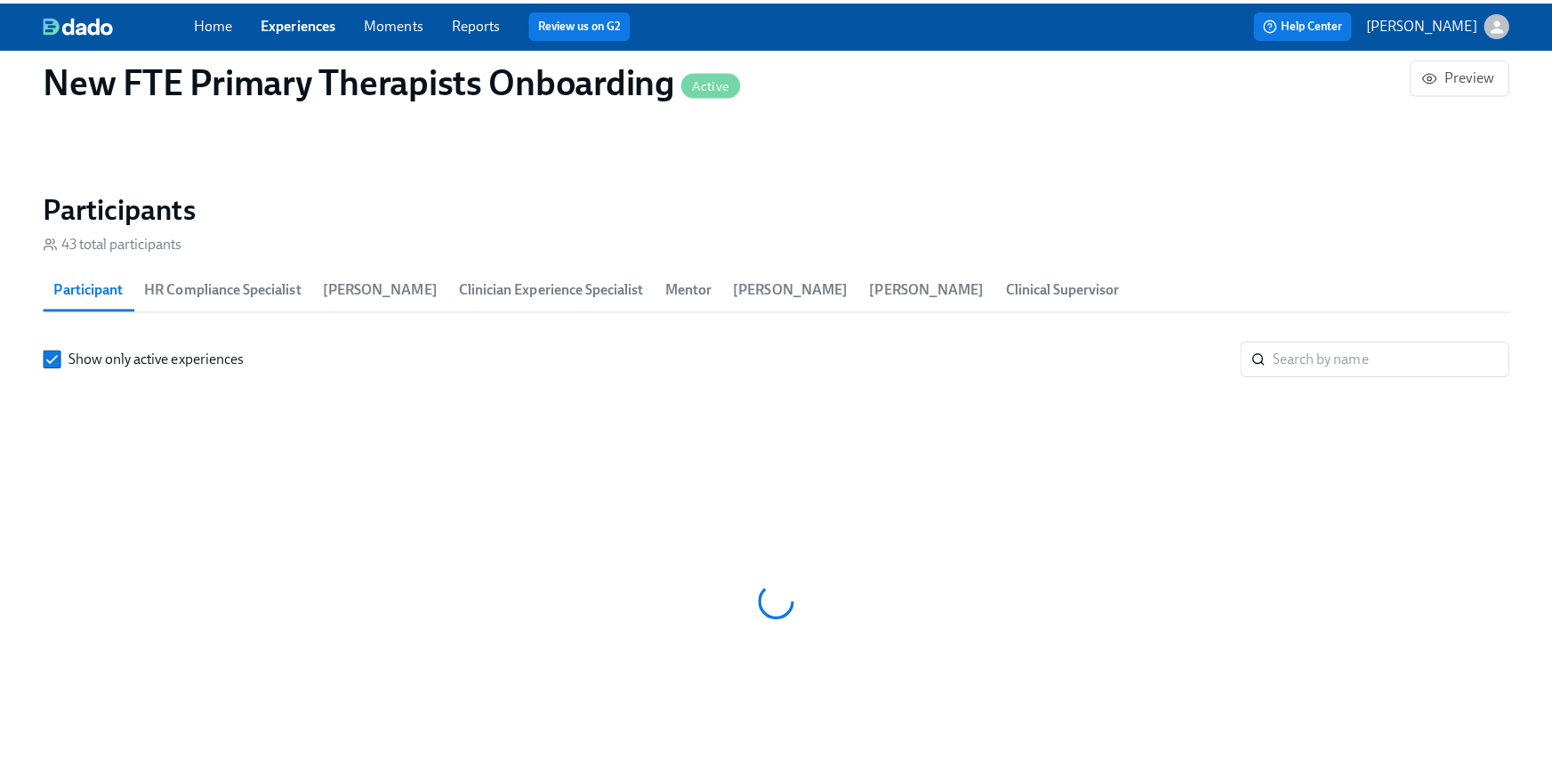
scroll to position [0, 14607]
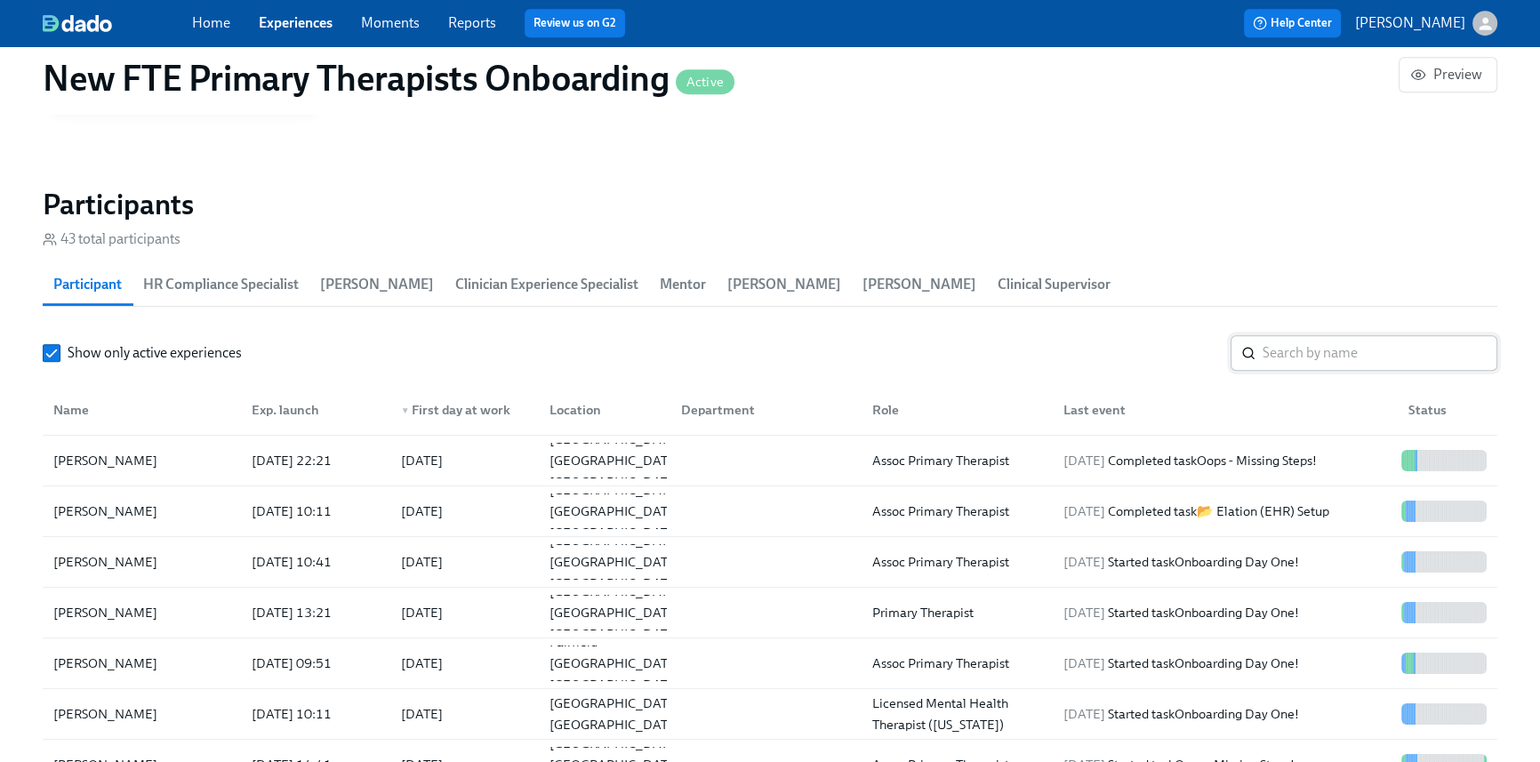
click at [1320, 348] on input "search" at bounding box center [1380, 353] width 235 height 36
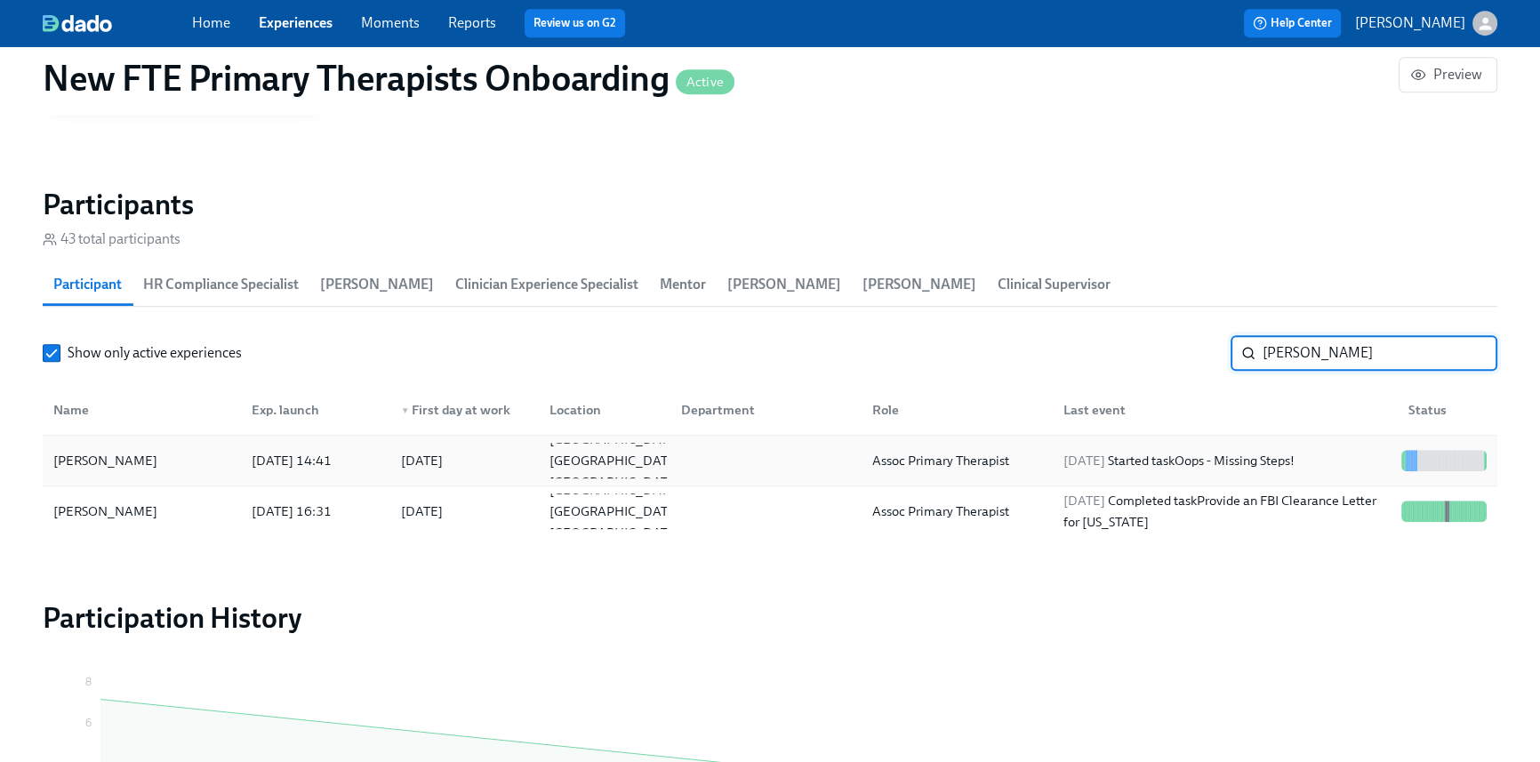
type input "jessica"
click at [923, 463] on div "Assoc Primary Therapist" at bounding box center [940, 460] width 151 height 21
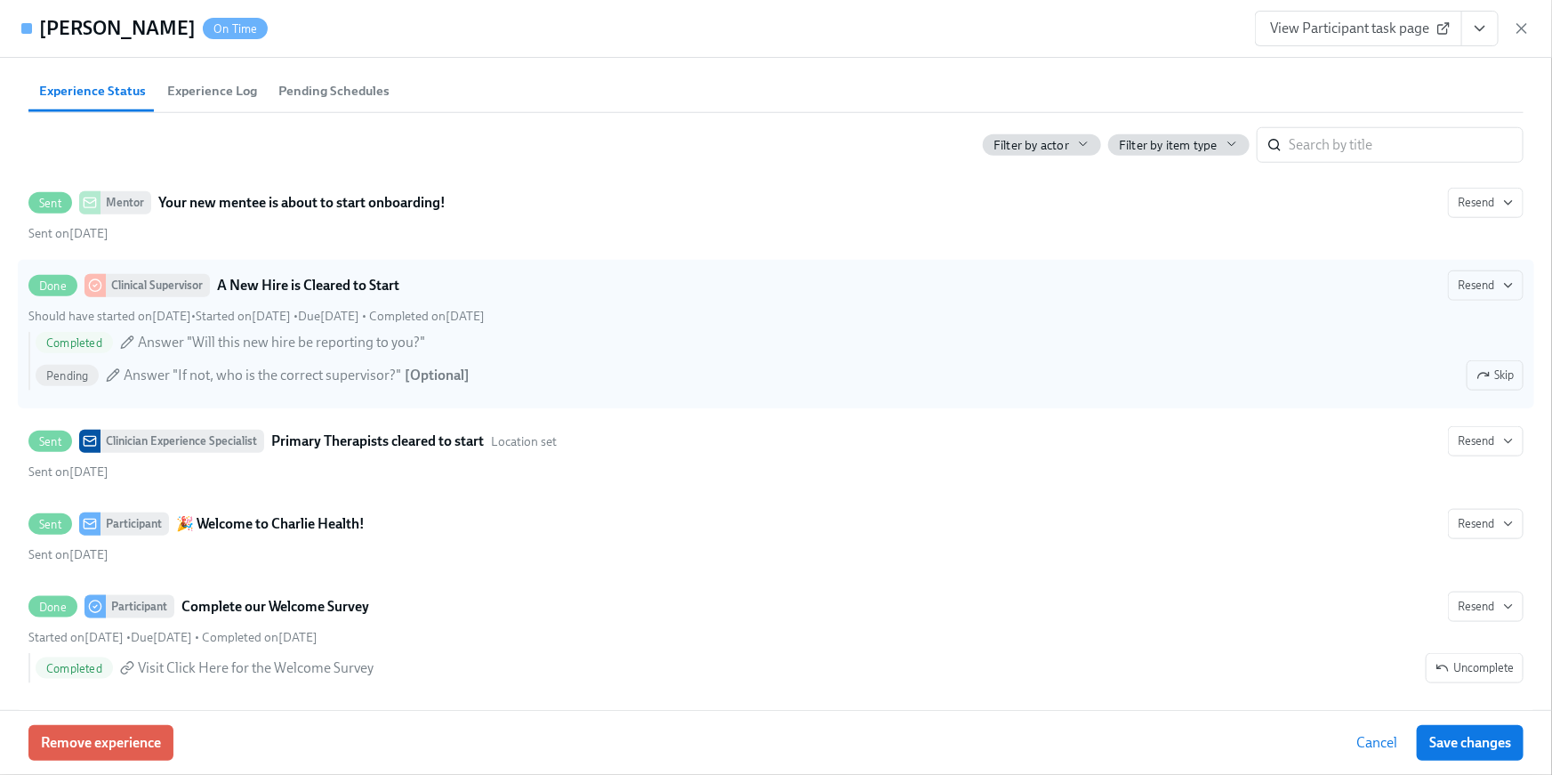
scroll to position [556, 0]
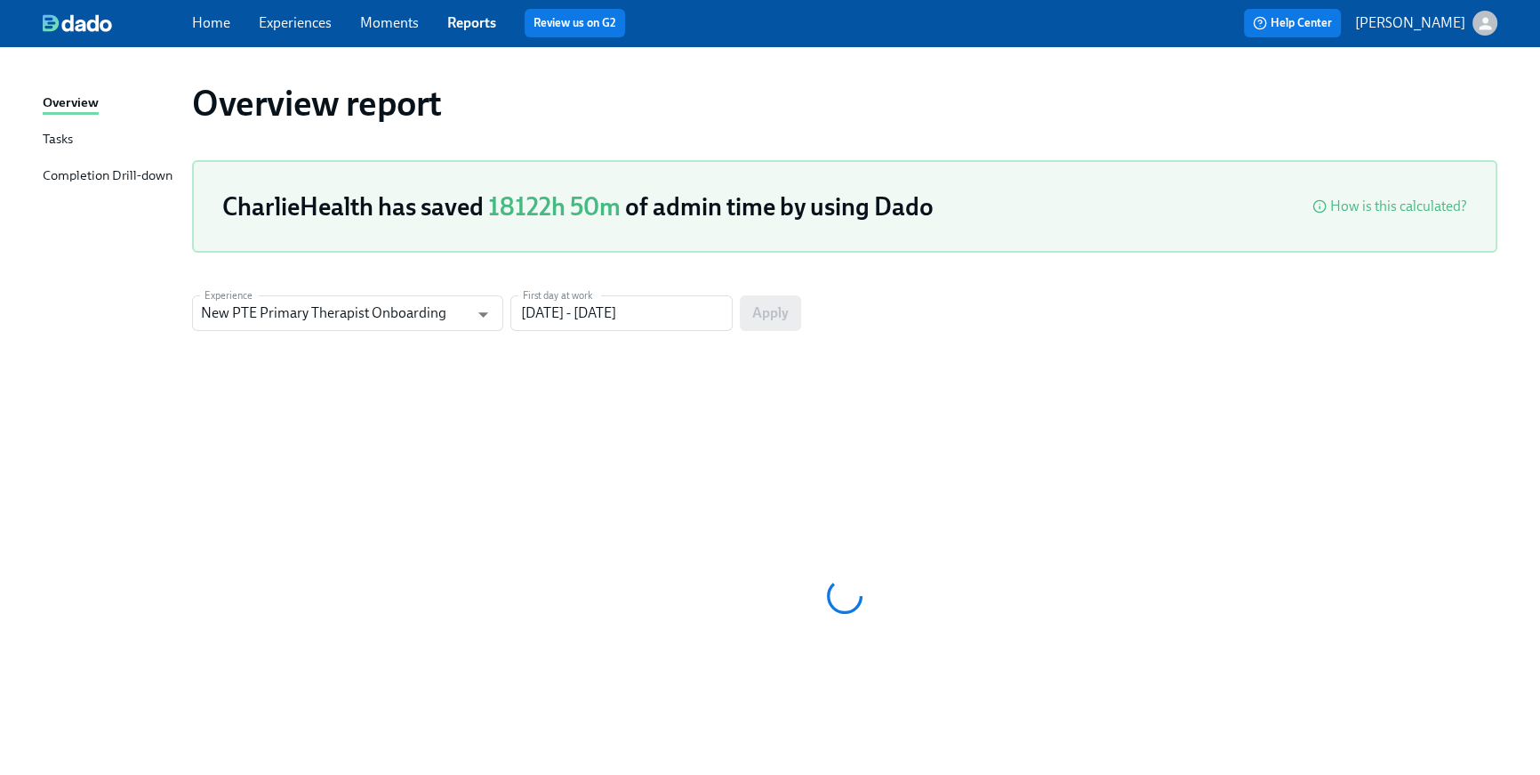
drag, startPoint x: 205, startPoint y: 18, endPoint x: 231, endPoint y: 29, distance: 28.3
click at [207, 17] on link "Home" at bounding box center [211, 22] width 38 height 17
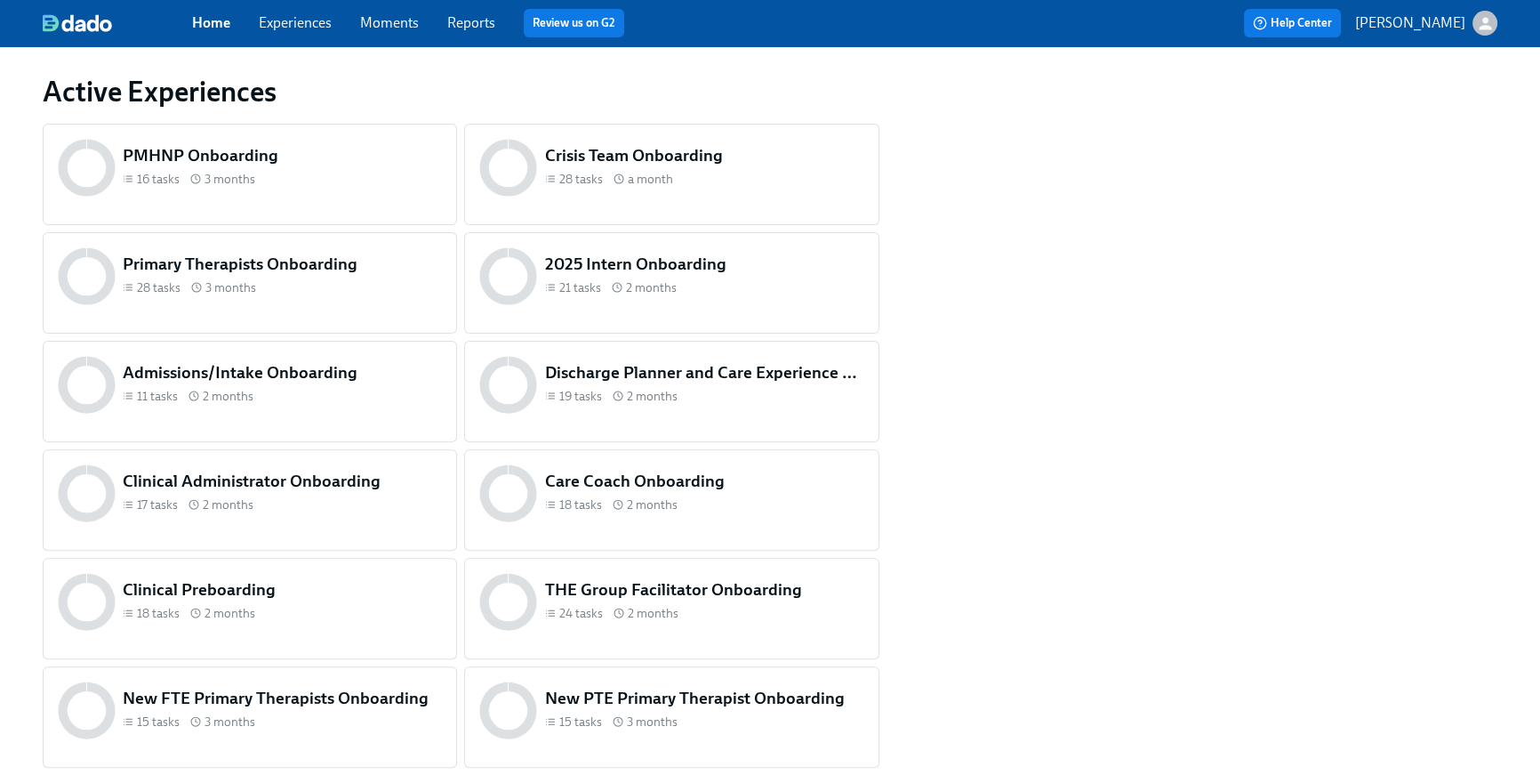
scroll to position [656, 0]
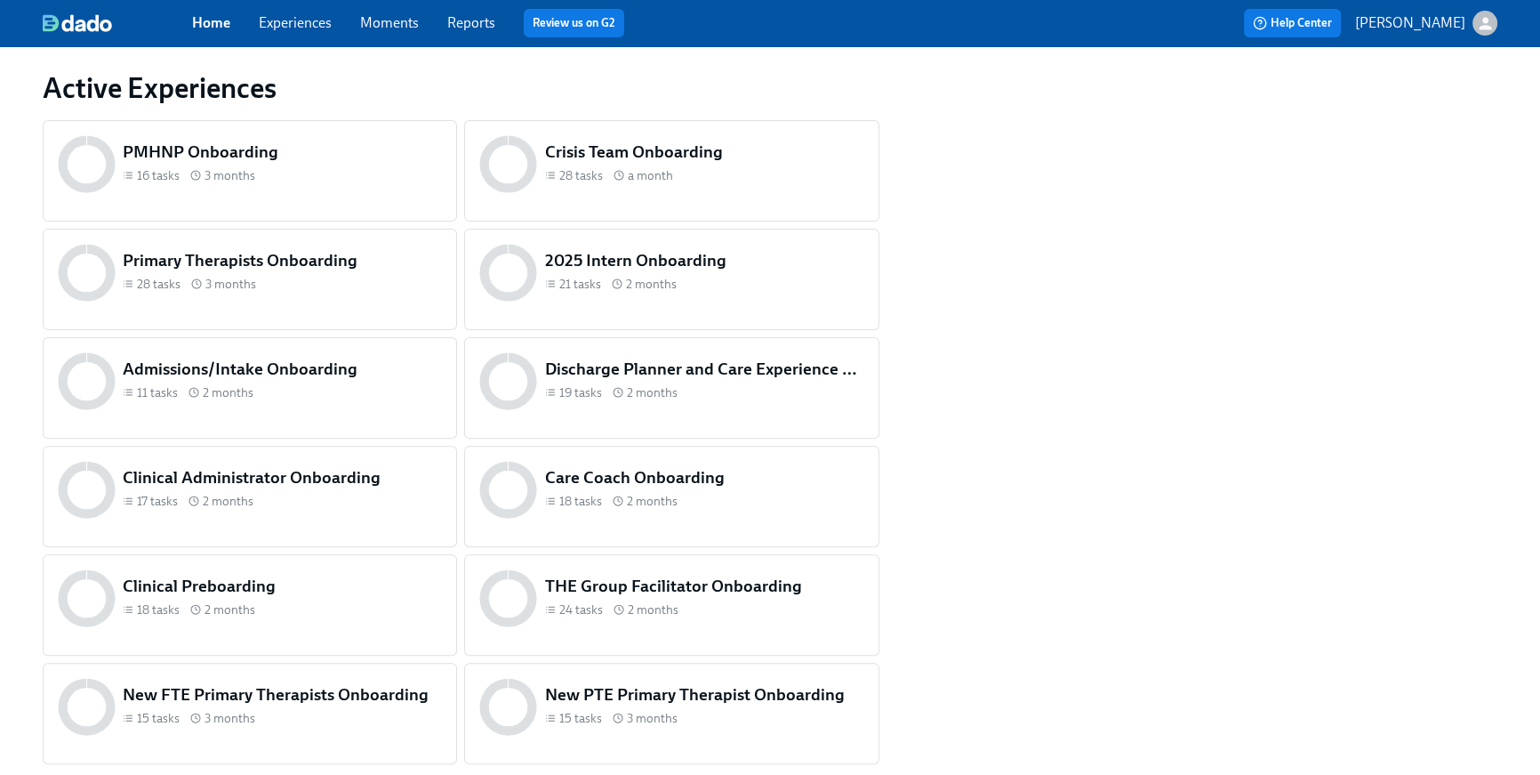
click at [269, 603] on div "18 tasks 2 months" at bounding box center [282, 609] width 319 height 17
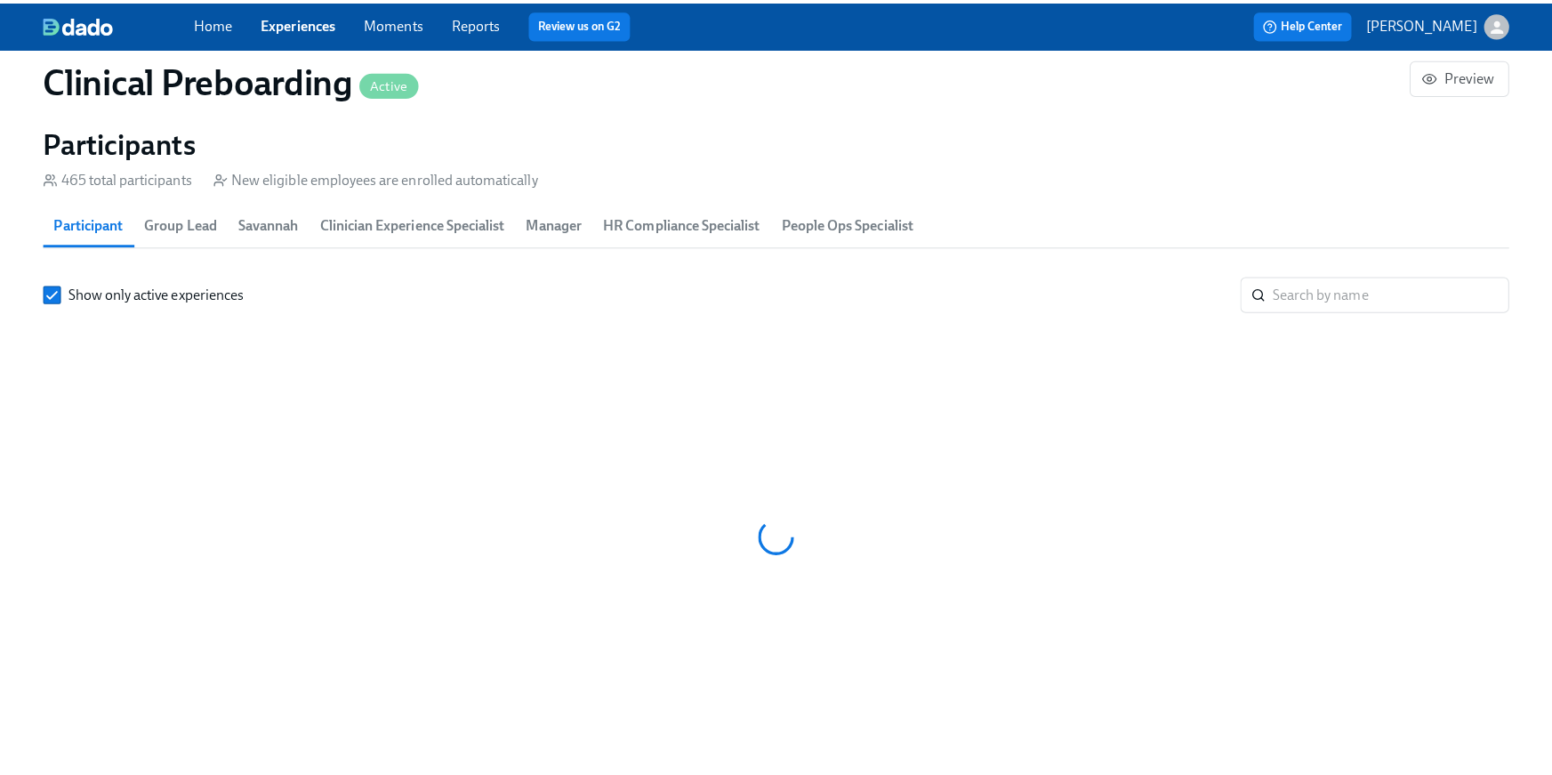
scroll to position [0, 22983]
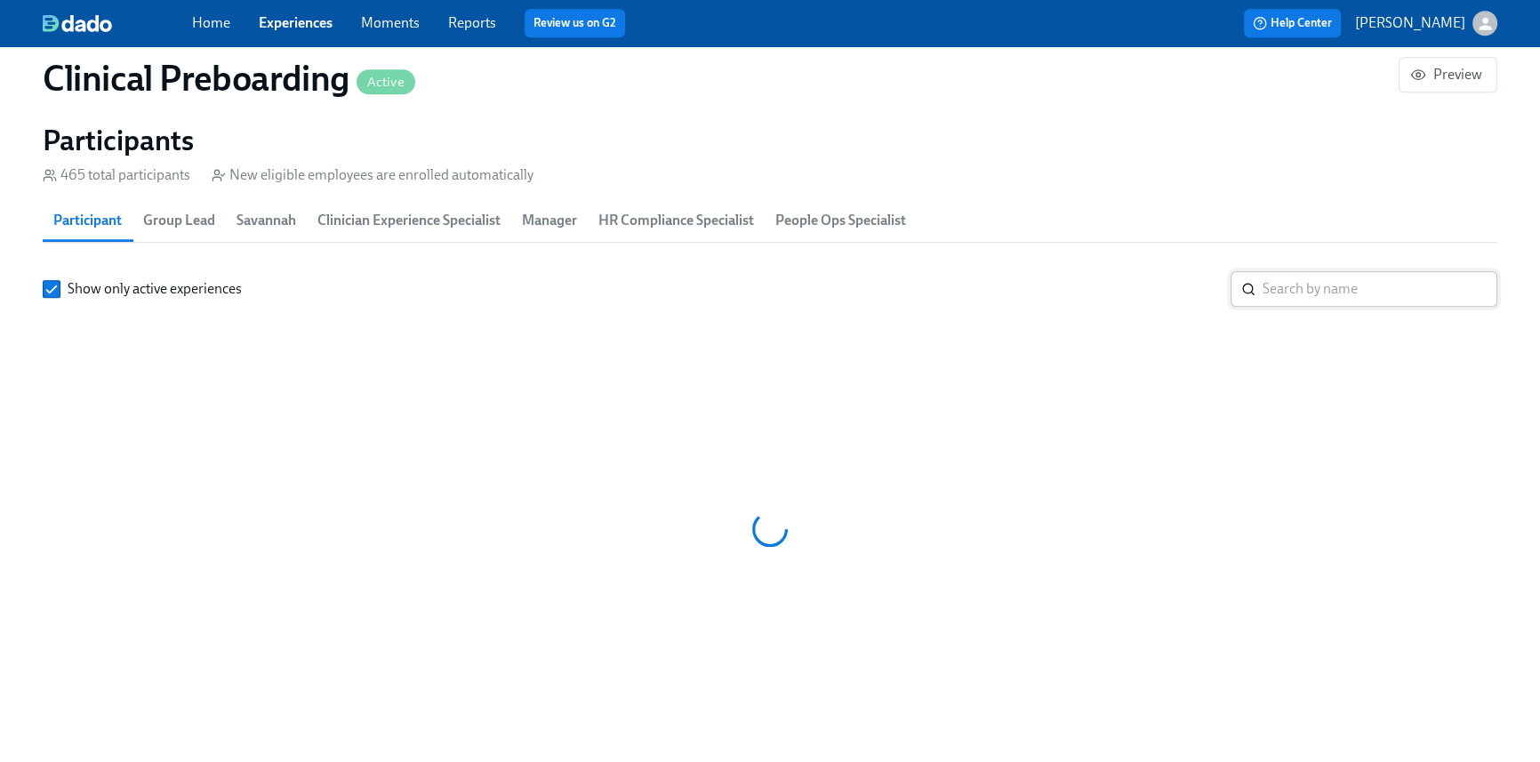
click at [1328, 294] on input "search" at bounding box center [1380, 289] width 235 height 36
click at [1327, 283] on input "search" at bounding box center [1380, 289] width 235 height 36
click at [1300, 286] on input "search" at bounding box center [1380, 289] width 235 height 36
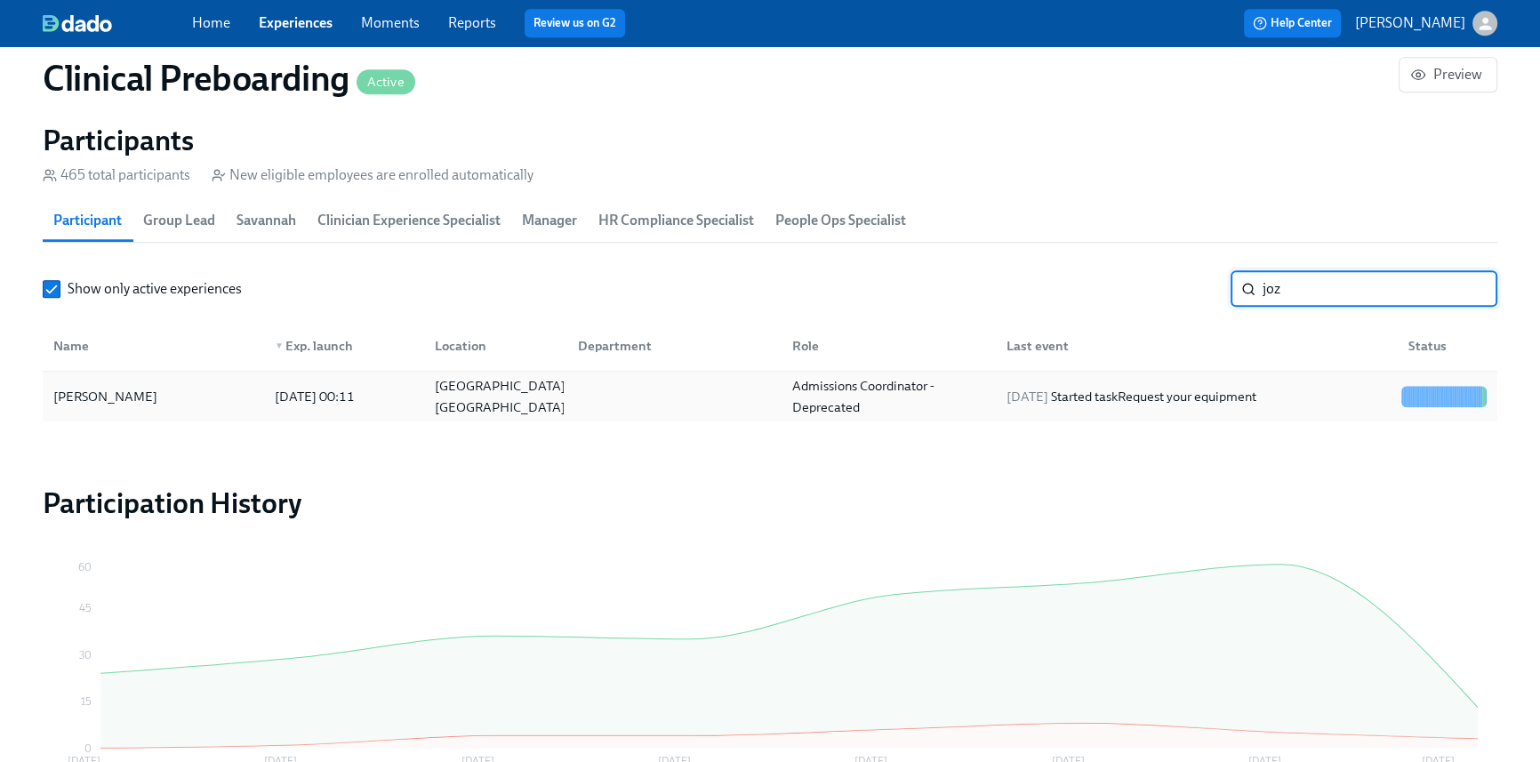
type input "joz"
click at [1264, 393] on div "[DATE] Started task Request your equipment" at bounding box center [1132, 396] width 264 height 21
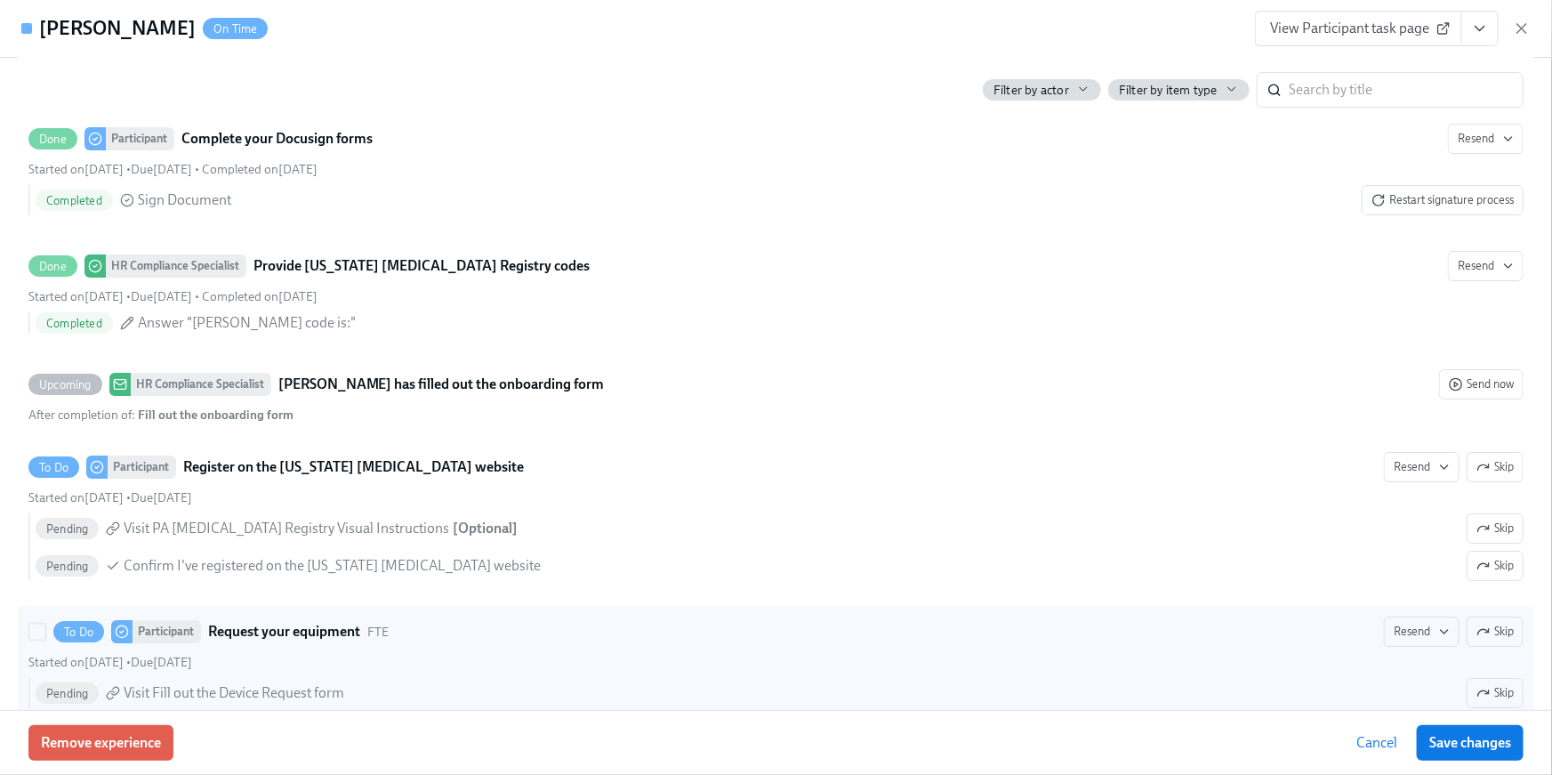
scroll to position [3074, 0]
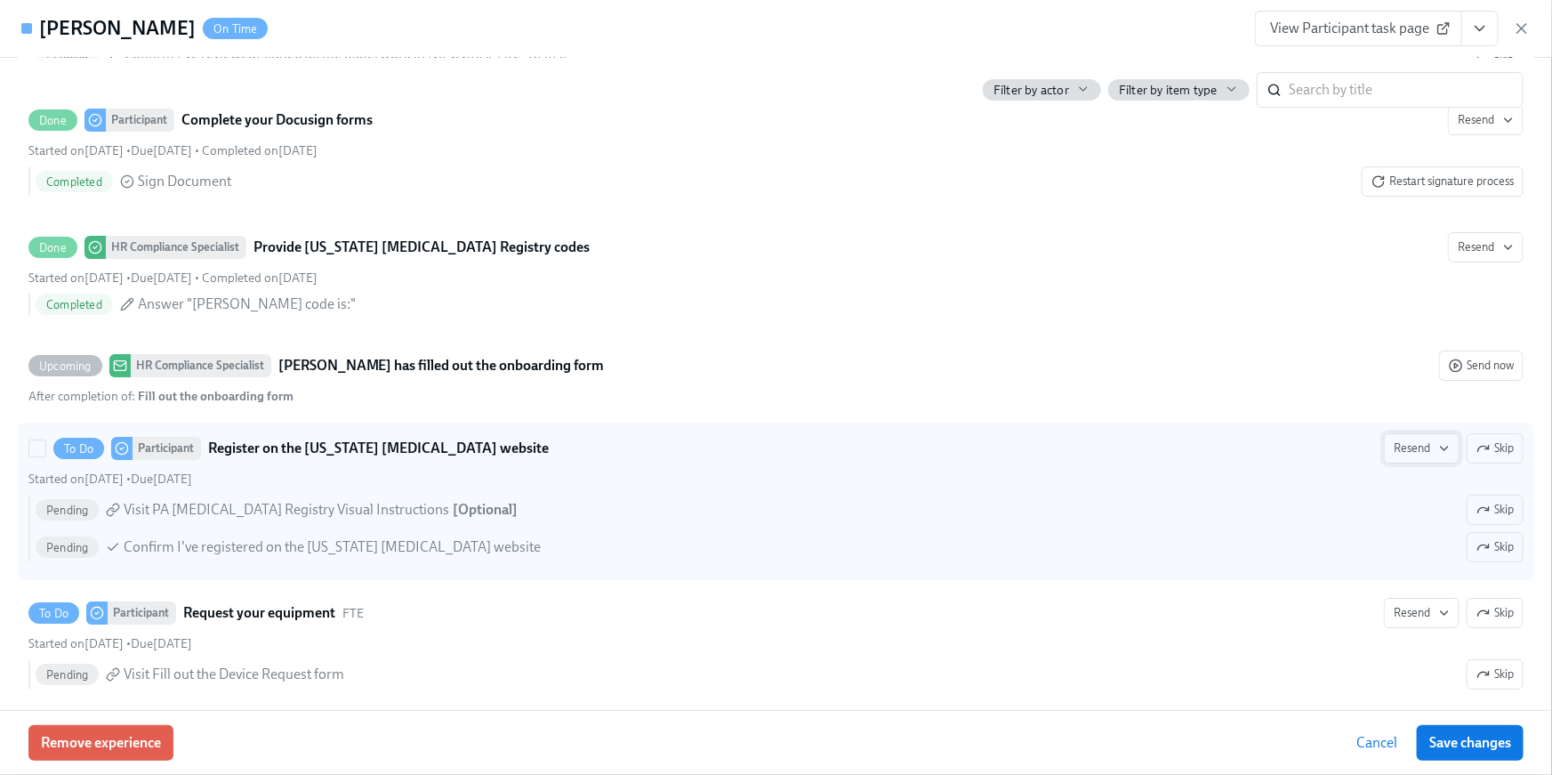
click at [1396, 439] on span "Resend" at bounding box center [1422, 448] width 56 height 18
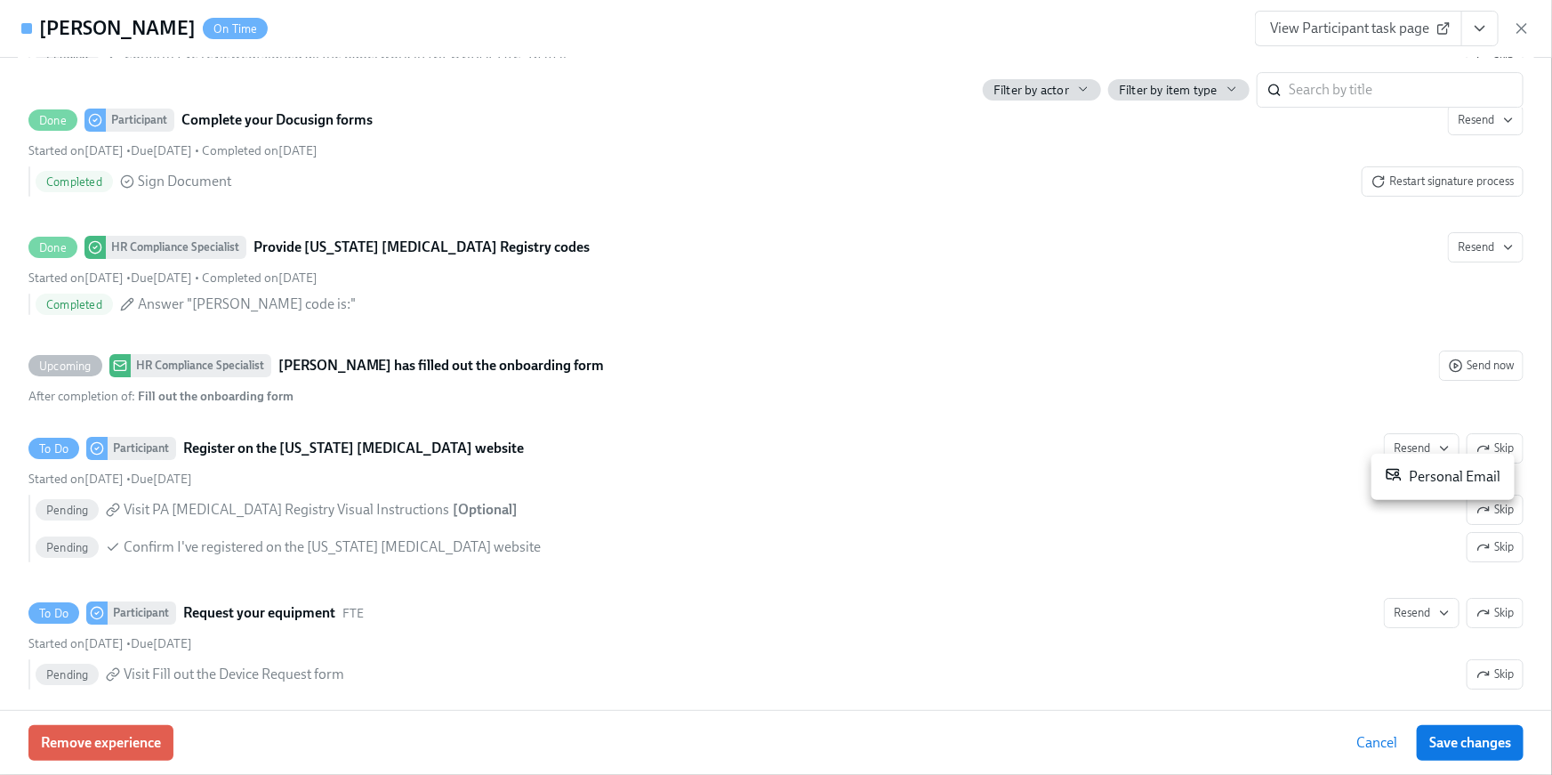
click at [1415, 477] on div "Personal Email" at bounding box center [1443, 476] width 115 height 21
drag, startPoint x: 1547, startPoint y: 549, endPoint x: 1548, endPoint y: 561, distance: 12.6
click at [1548, 561] on div at bounding box center [776, 387] width 1552 height 775
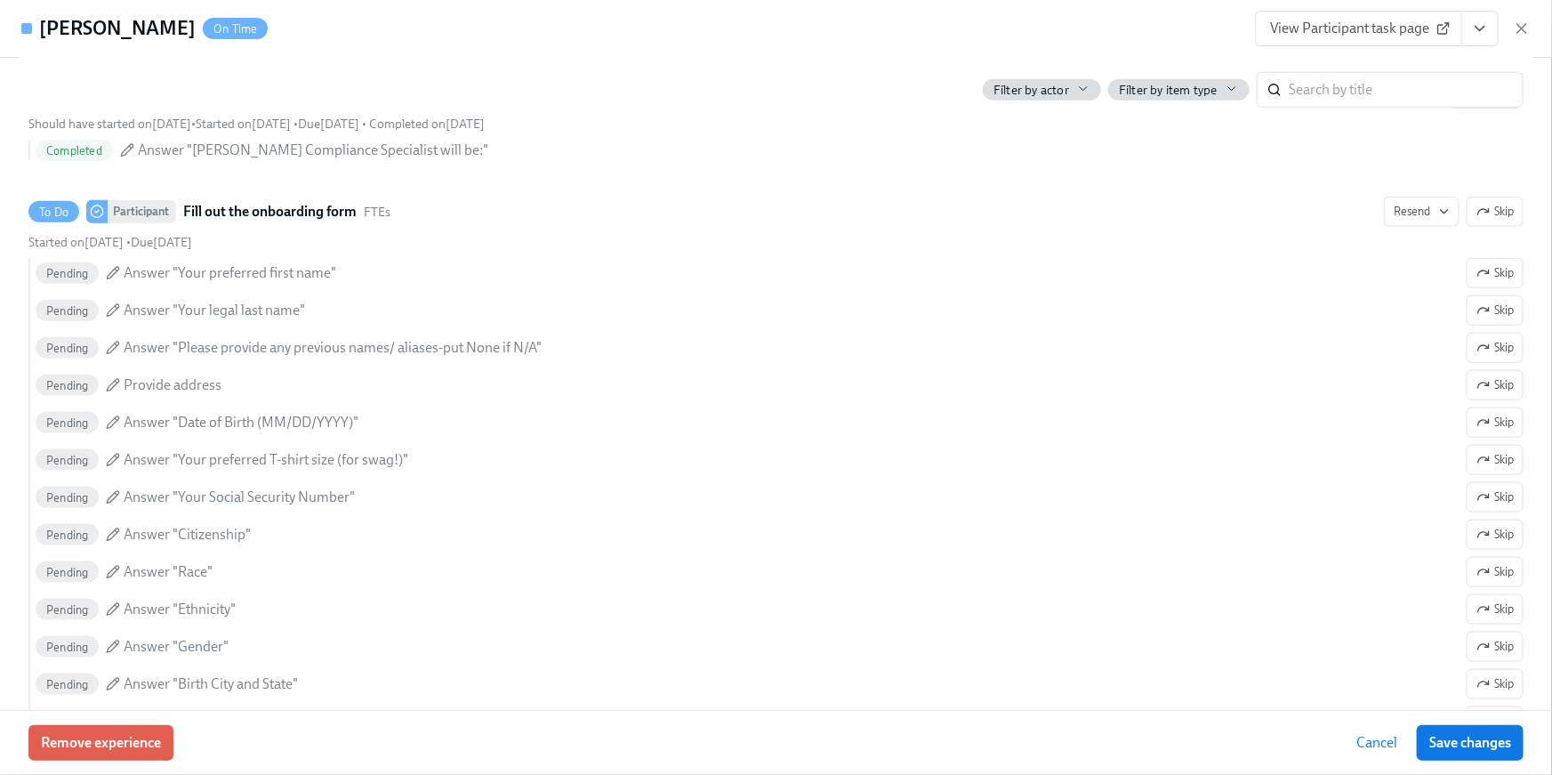
scroll to position [961, 0]
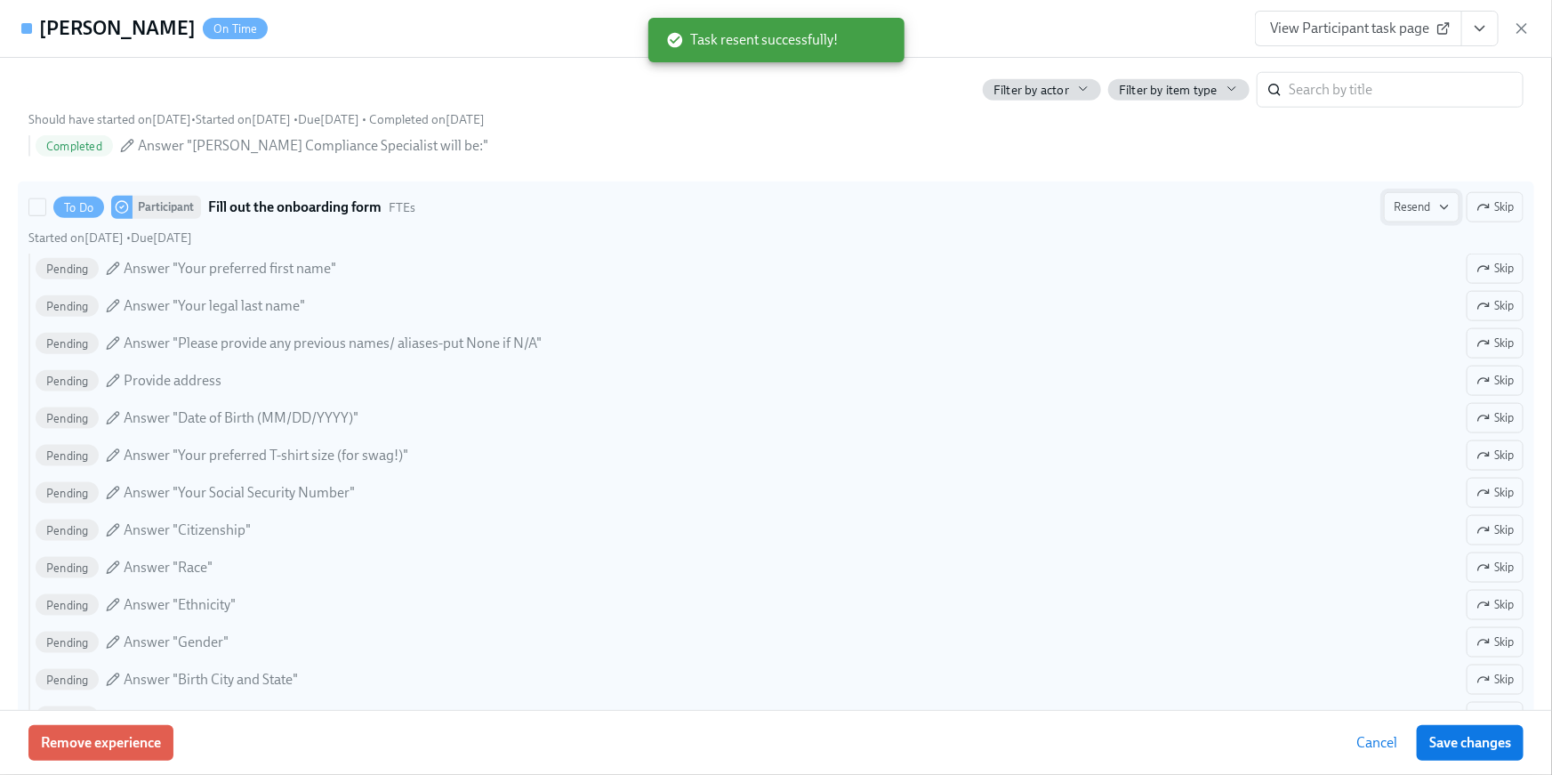
click at [1396, 218] on button "Resend" at bounding box center [1422, 207] width 76 height 30
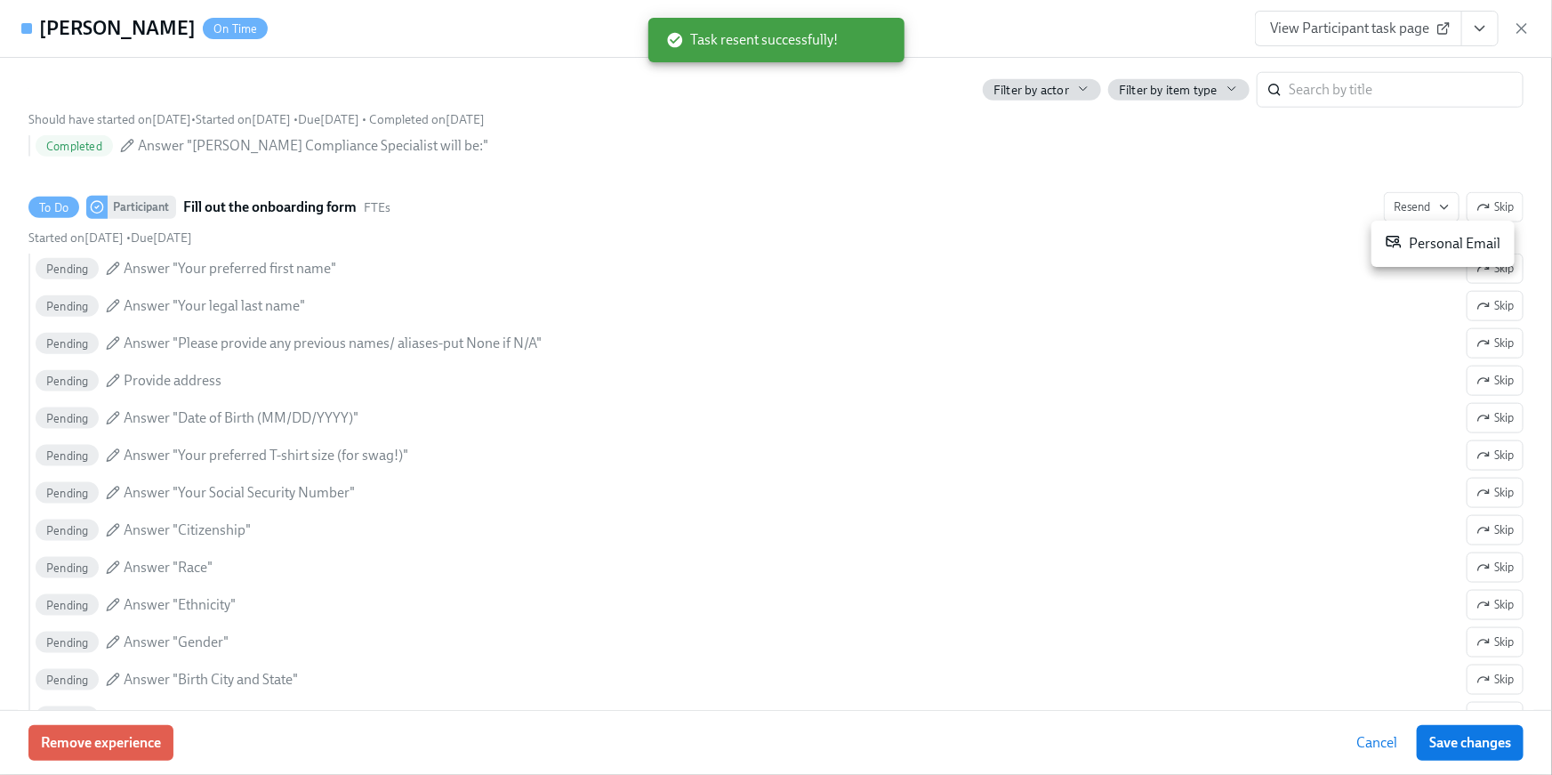
click at [1407, 238] on div "Personal Email" at bounding box center [1443, 243] width 115 height 21
click at [1412, 253] on div "Personal Email" at bounding box center [1443, 243] width 115 height 21
